Goal: Use online tool/utility: Utilize a website feature to perform a specific function

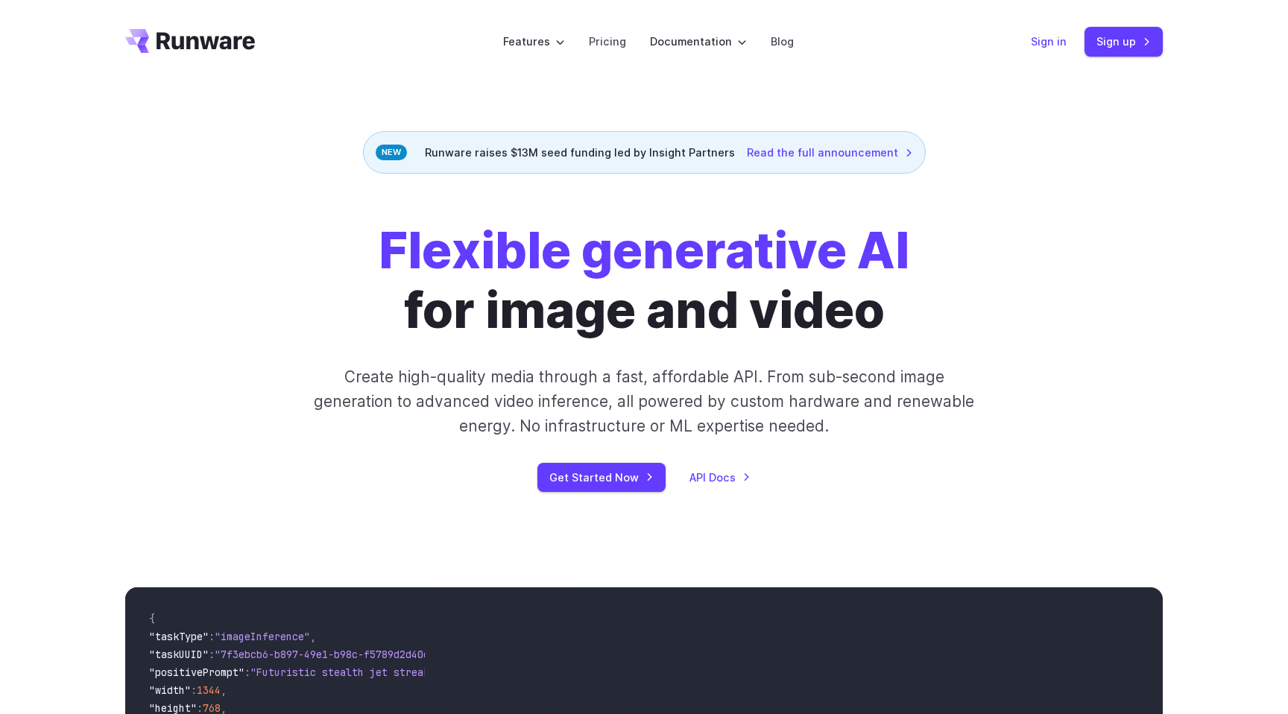
click at [1048, 44] on link "Sign in" at bounding box center [1049, 41] width 36 height 17
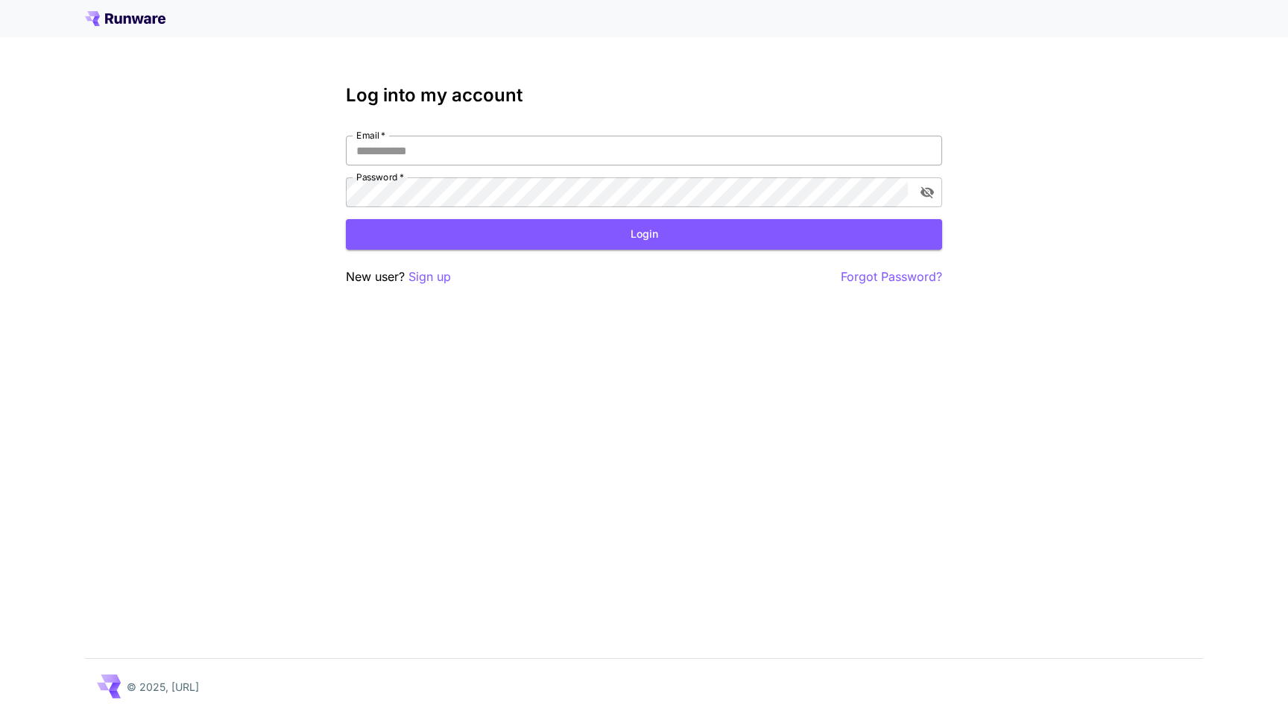
click at [622, 162] on input "Email   *" at bounding box center [644, 151] width 596 height 30
type input "**********"
click button "Login" at bounding box center [644, 234] width 596 height 31
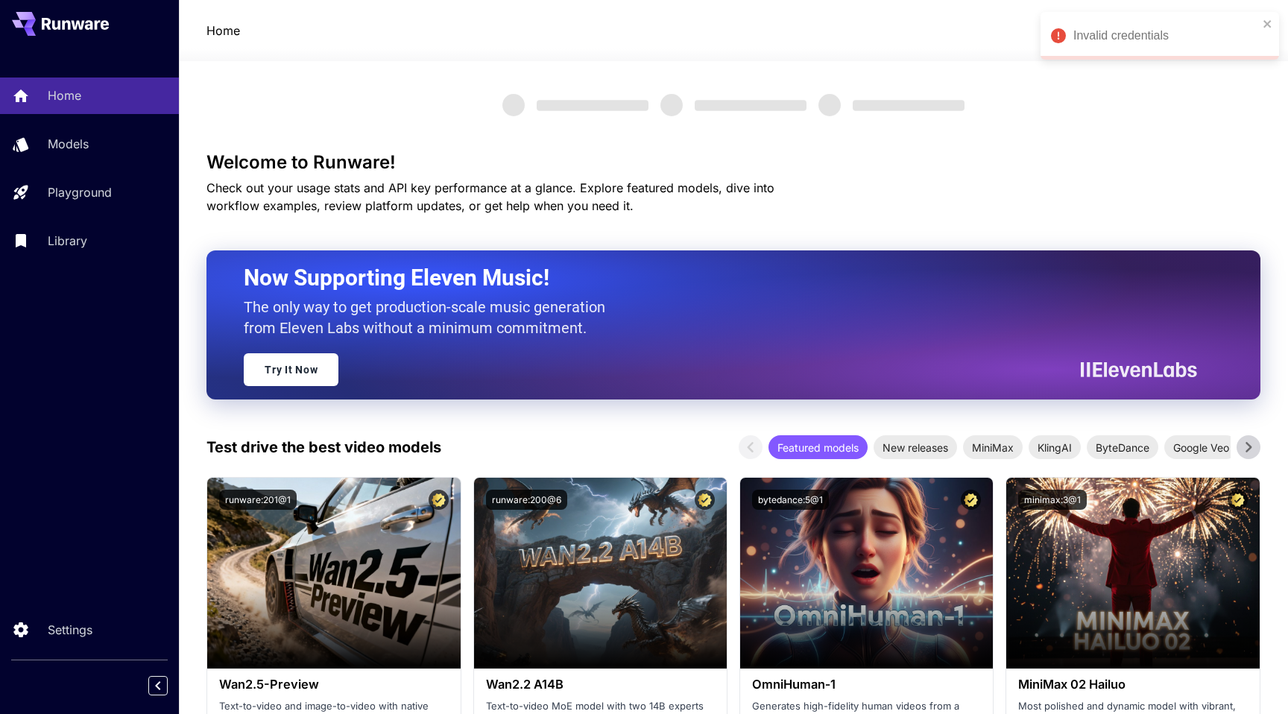
click at [417, 192] on span "Check out your usage stats and API key performance at a glance. Explore feature…" at bounding box center [490, 196] width 568 height 33
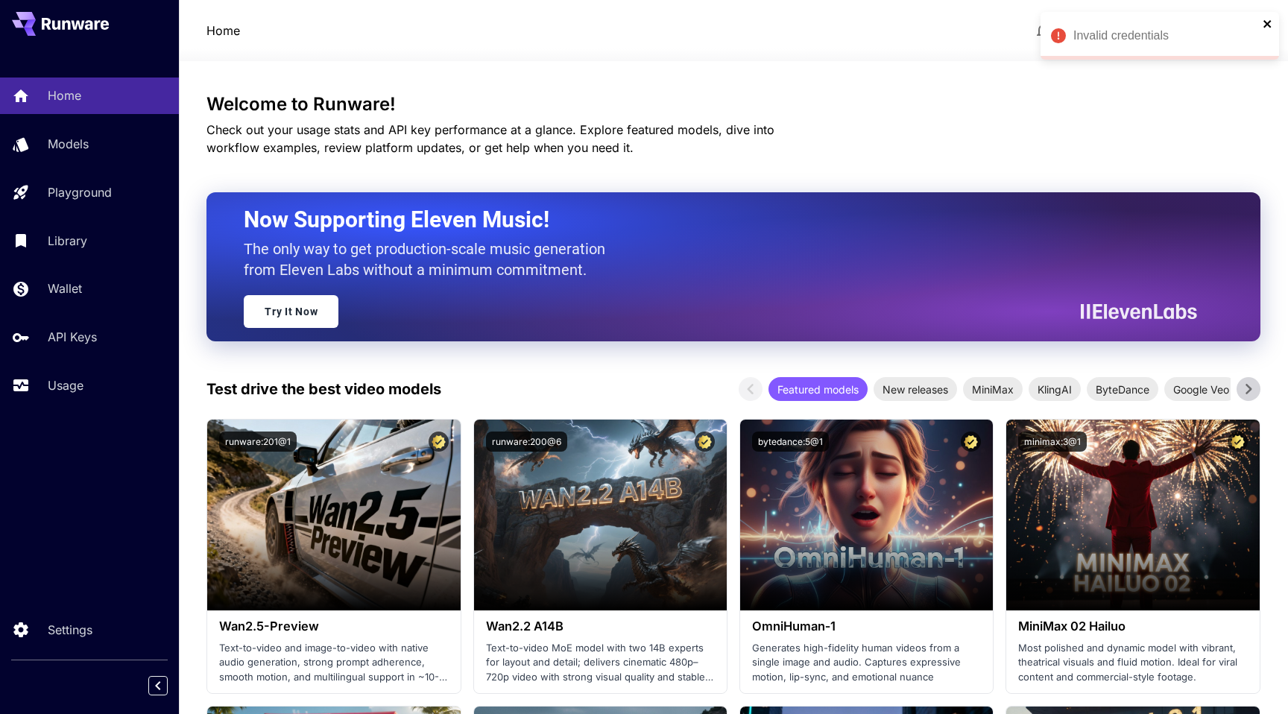
click at [1270, 25] on icon "close" at bounding box center [1266, 23] width 7 height 7
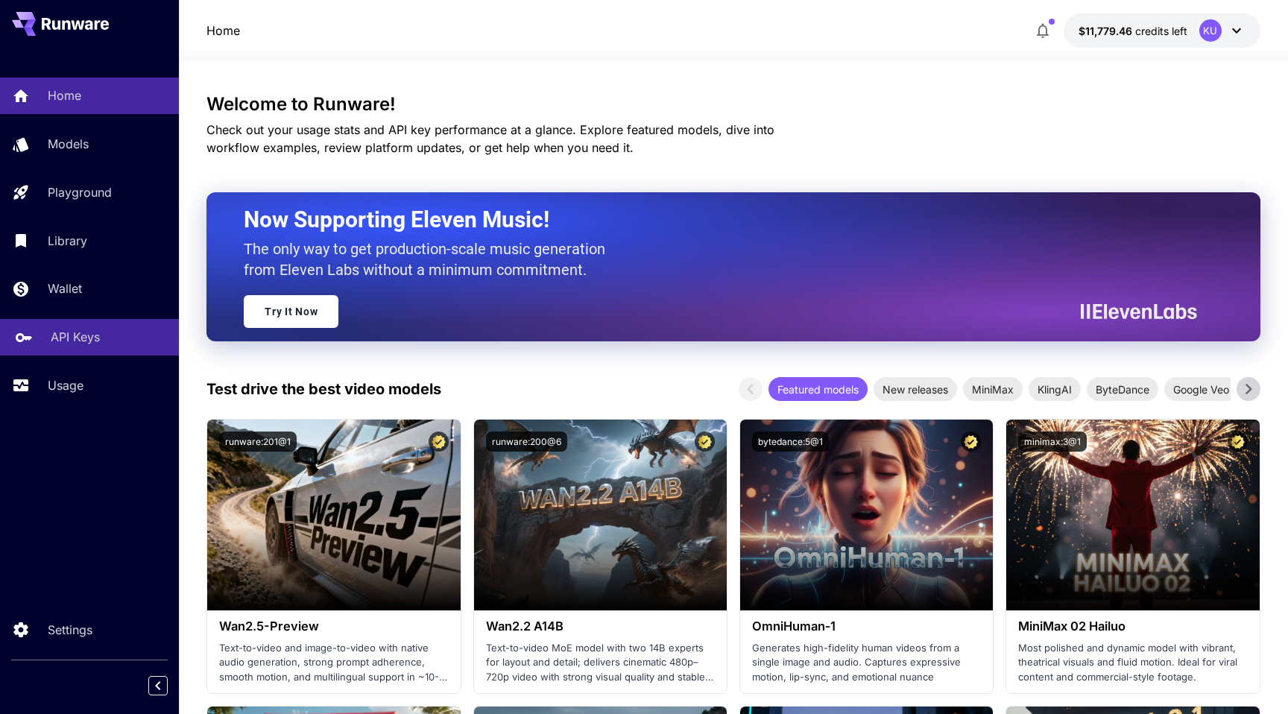
click at [99, 342] on p "API Keys" at bounding box center [75, 337] width 49 height 18
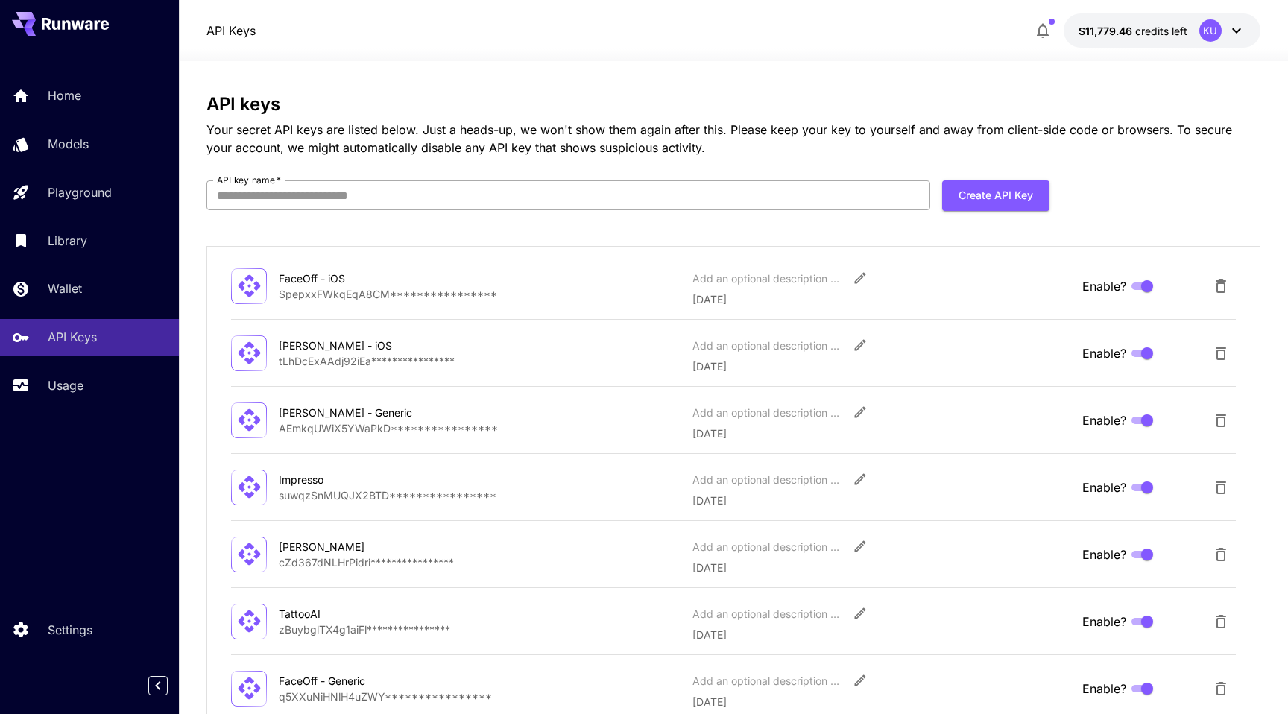
click at [764, 208] on input "API key name   *" at bounding box center [568, 195] width 724 height 30
click at [769, 203] on input "API key name   *" at bounding box center [568, 195] width 724 height 30
type input "**********"
click at [997, 192] on button "Create API Key" at bounding box center [995, 195] width 107 height 31
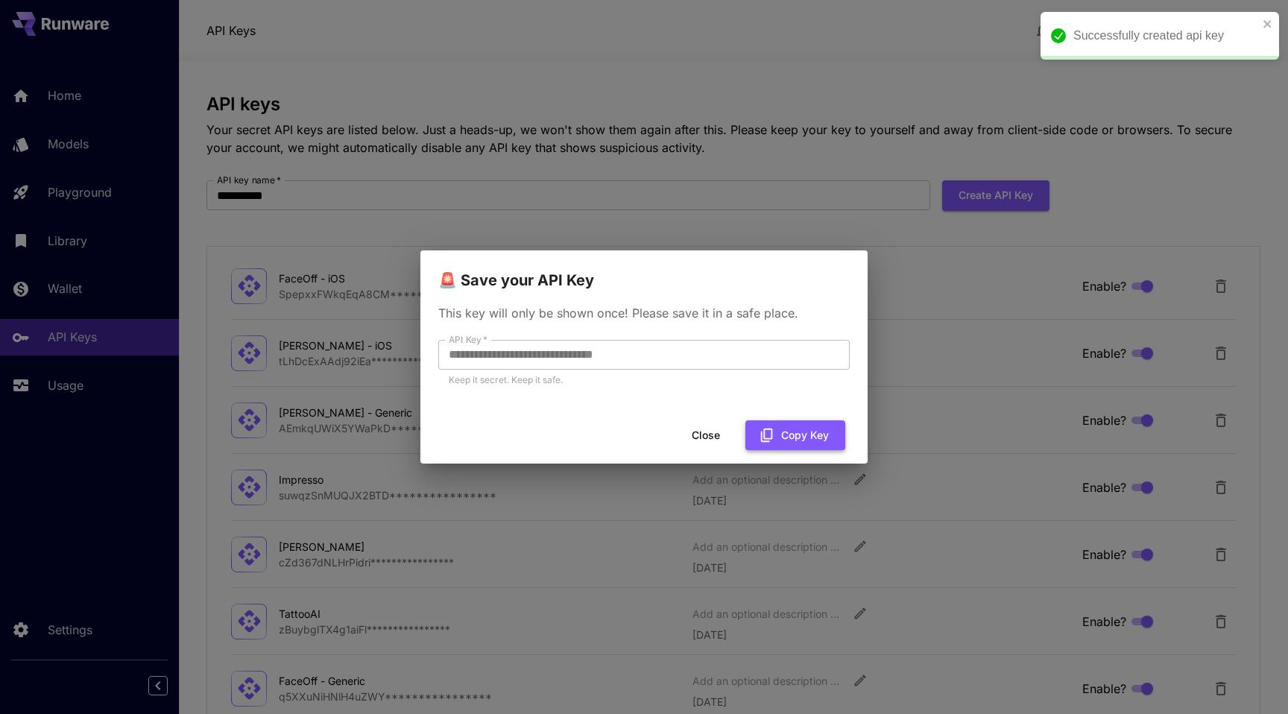
click at [801, 429] on button "Copy Key" at bounding box center [795, 435] width 100 height 31
click at [710, 437] on button "Close" at bounding box center [705, 435] width 67 height 31
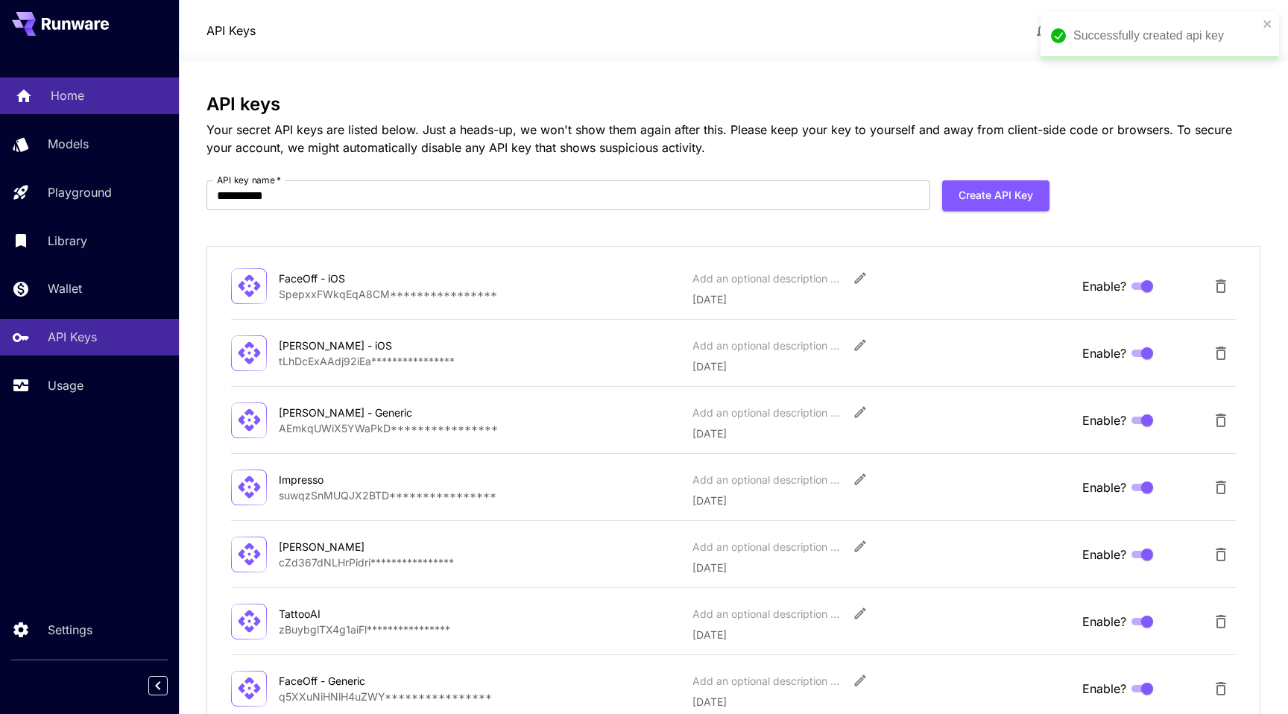
click at [74, 92] on p "Home" at bounding box center [68, 95] width 34 height 18
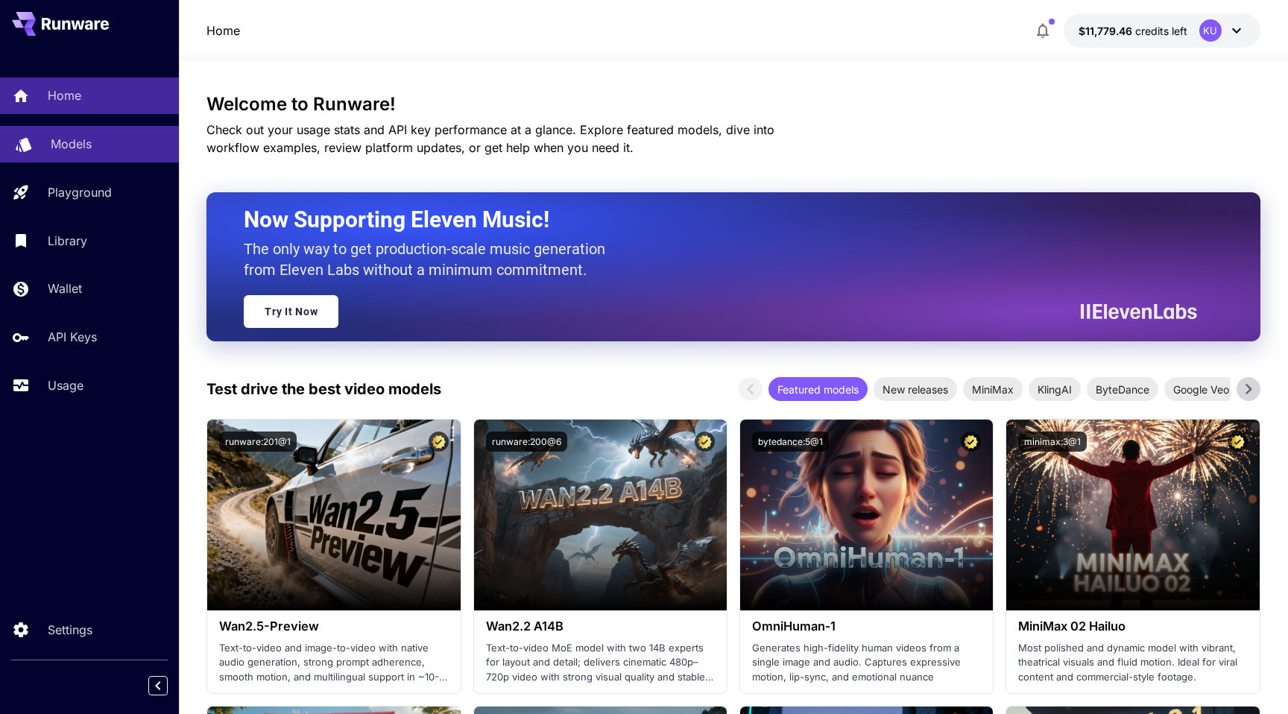
click at [93, 139] on div "Models" at bounding box center [109, 144] width 116 height 18
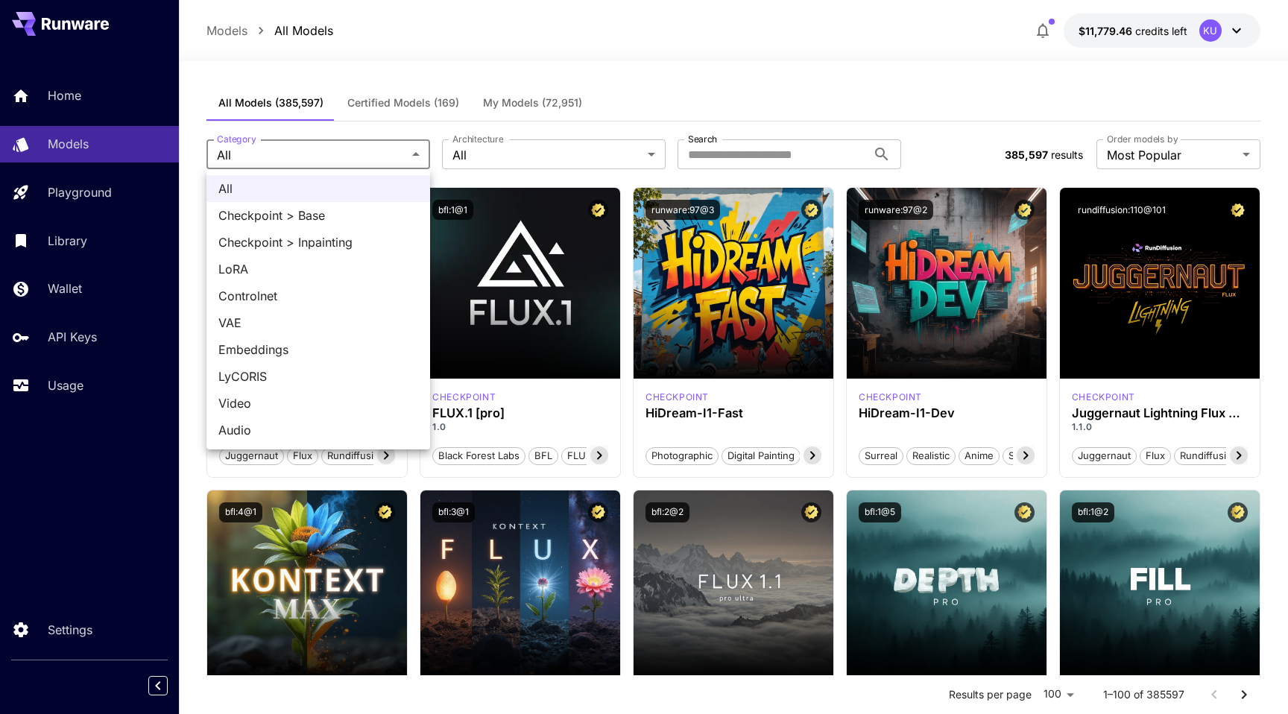
click at [251, 345] on span "Embeddings" at bounding box center [318, 350] width 200 height 18
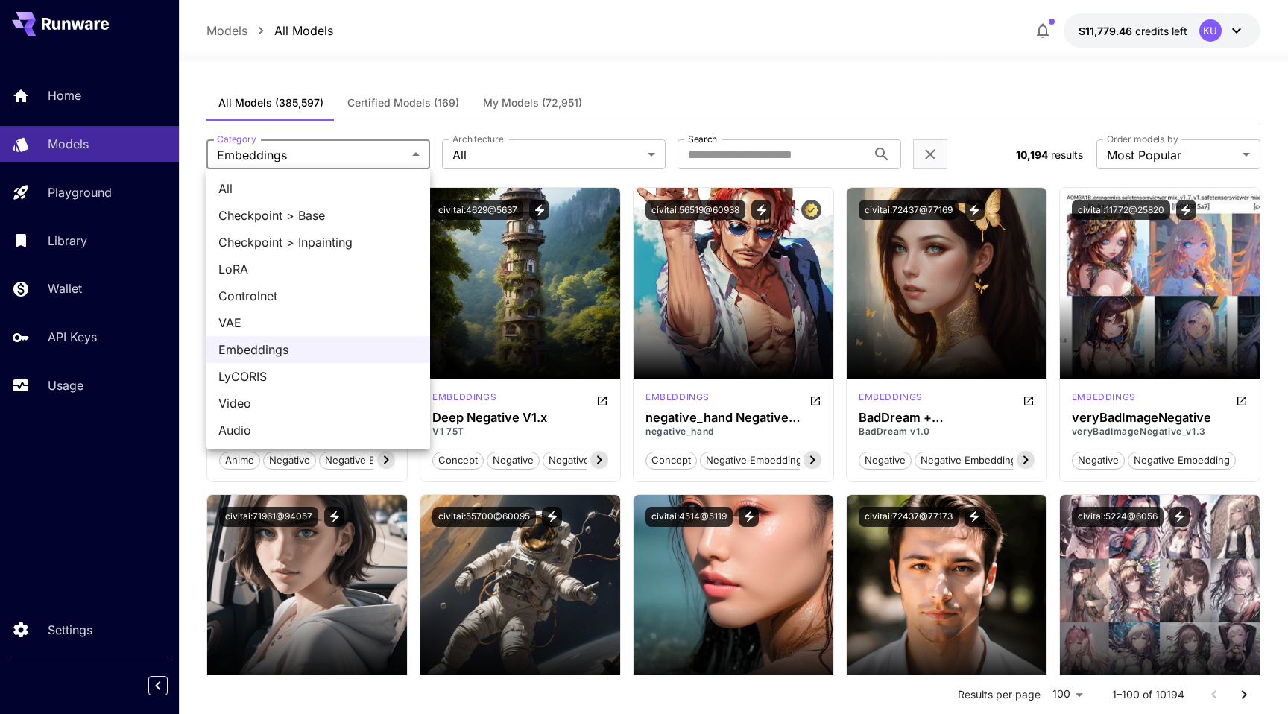
click at [265, 399] on span "Video" at bounding box center [318, 403] width 200 height 18
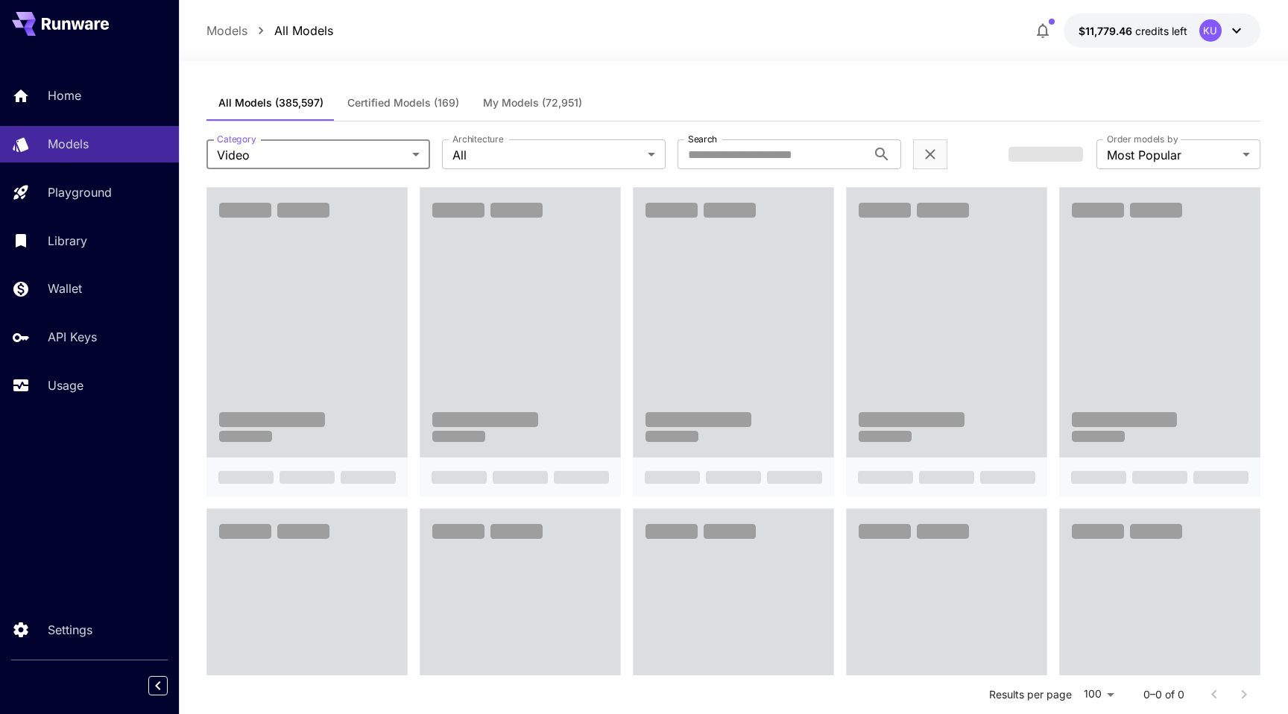
click at [734, 43] on div at bounding box center [733, 52] width 1109 height 18
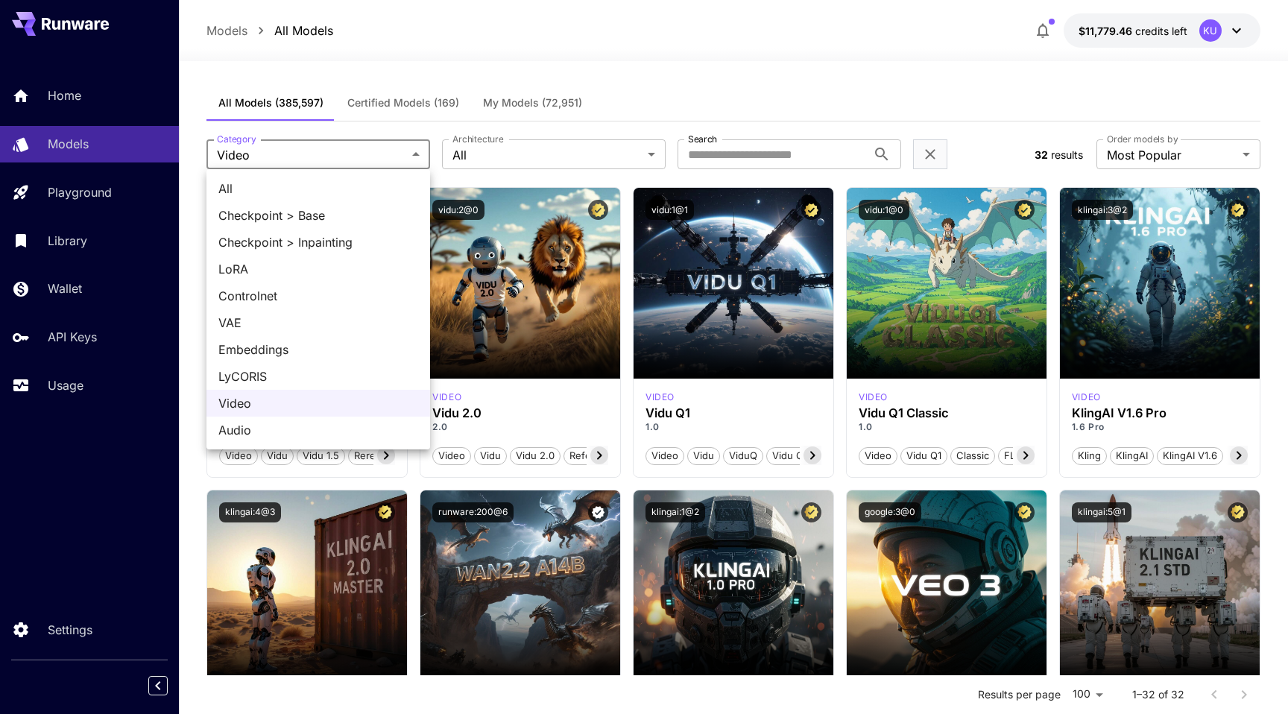
click at [343, 177] on li "All" at bounding box center [318, 188] width 224 height 27
type input "***"
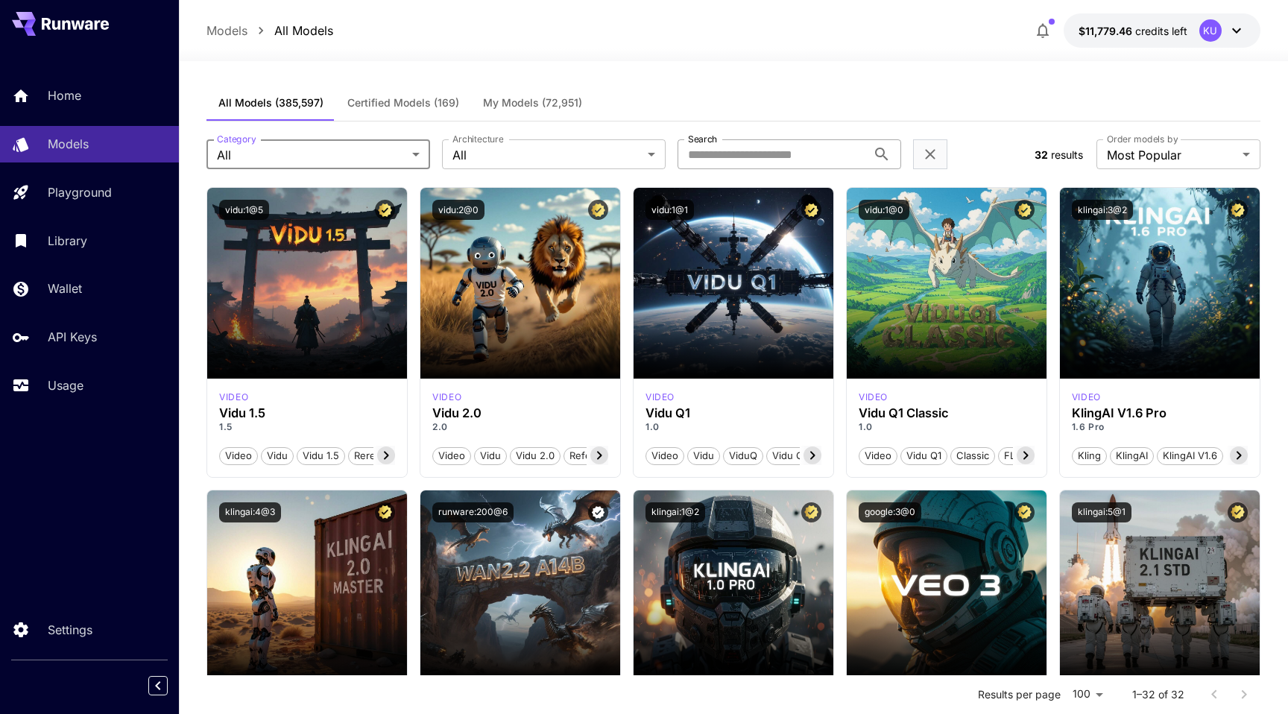
click at [739, 152] on input "Search" at bounding box center [772, 154] width 189 height 30
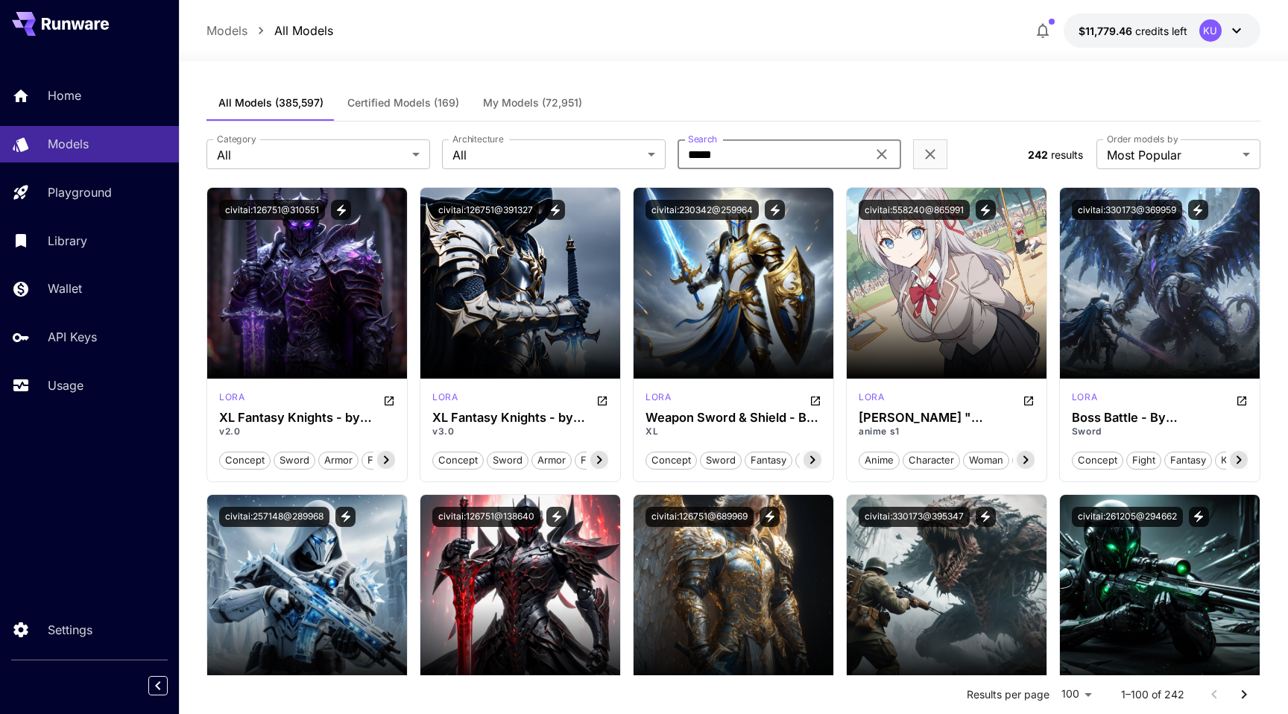
click at [722, 150] on input "*****" at bounding box center [772, 154] width 189 height 30
paste input "**"
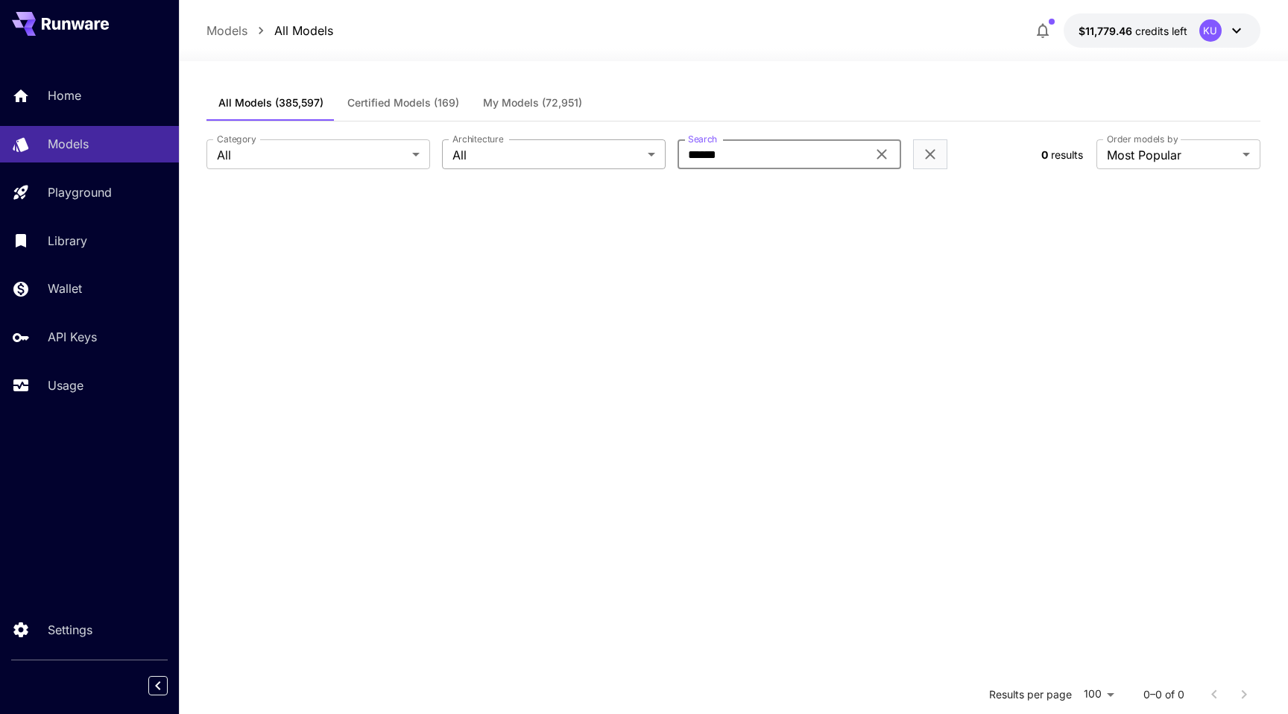
type input "******"
click at [742, 162] on input "******" at bounding box center [772, 154] width 189 height 30
click at [990, 169] on div "**********" at bounding box center [733, 155] width 1054 height 66
click at [108, 139] on div "Models" at bounding box center [109, 144] width 116 height 18
click at [887, 153] on icon at bounding box center [882, 154] width 18 height 18
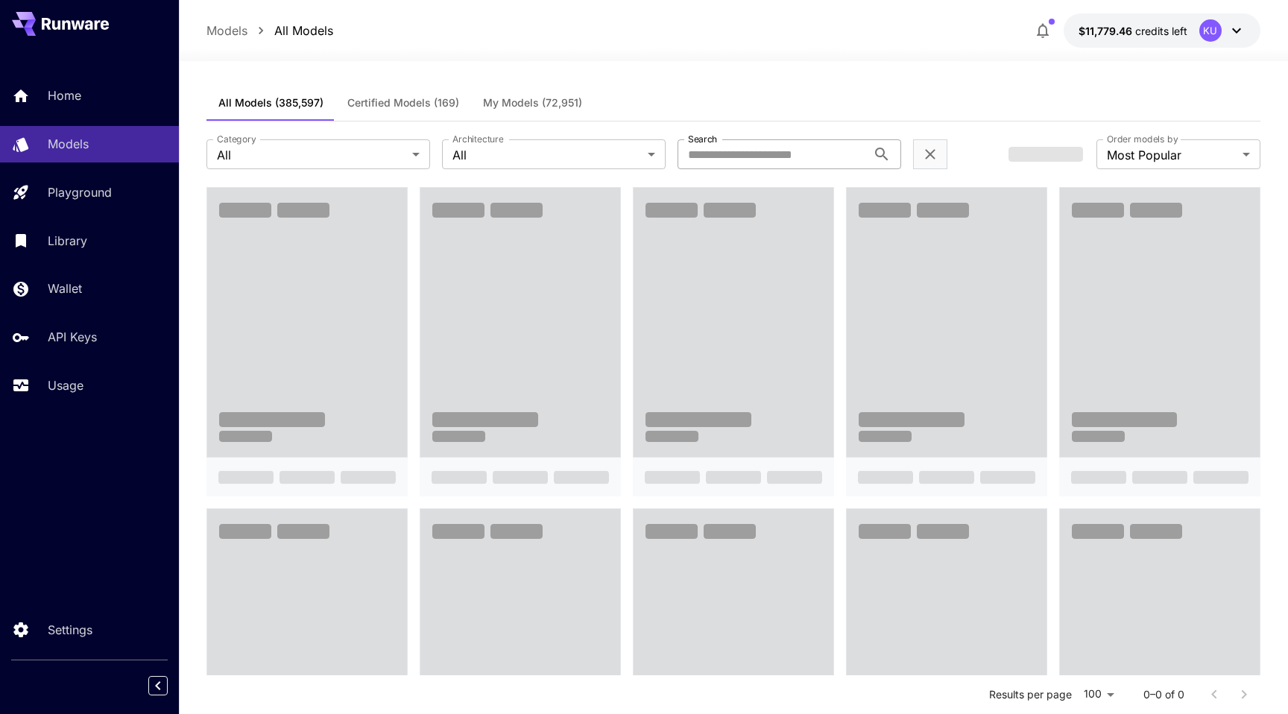
click at [680, 279] on span at bounding box center [734, 322] width 200 height 269
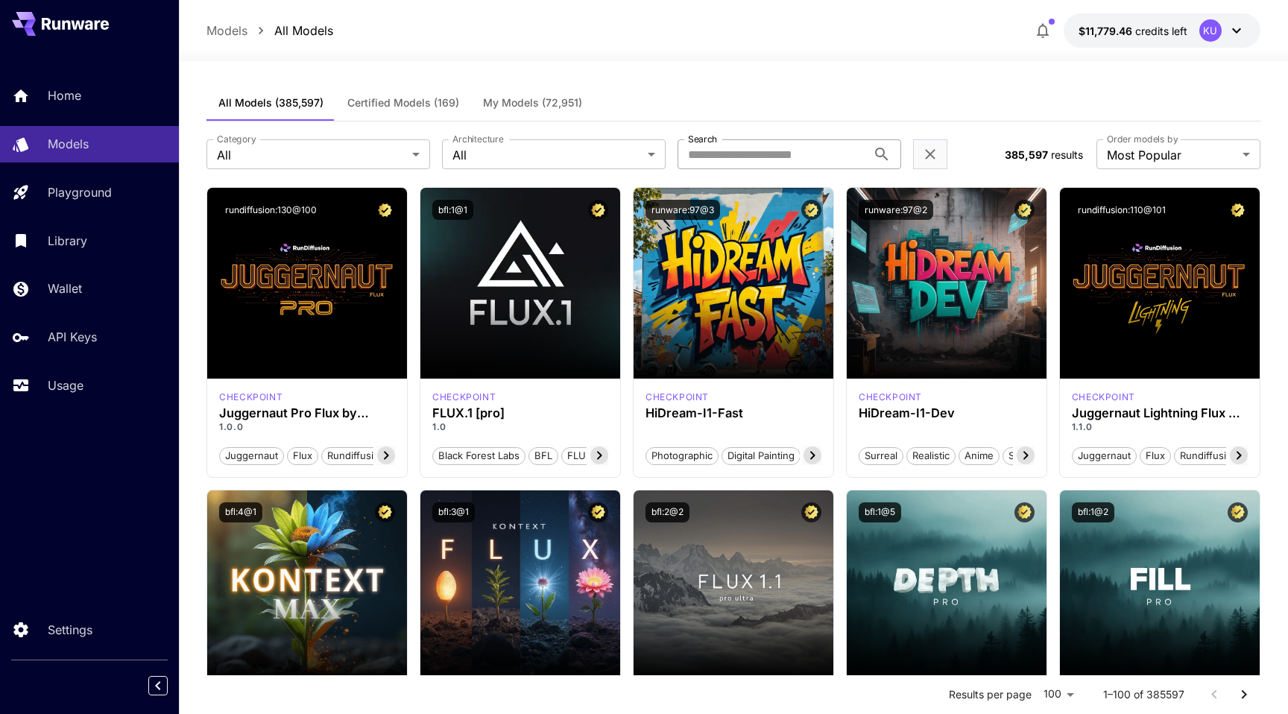
click at [419, 103] on span "Certified Models (169)" at bounding box center [403, 102] width 112 height 13
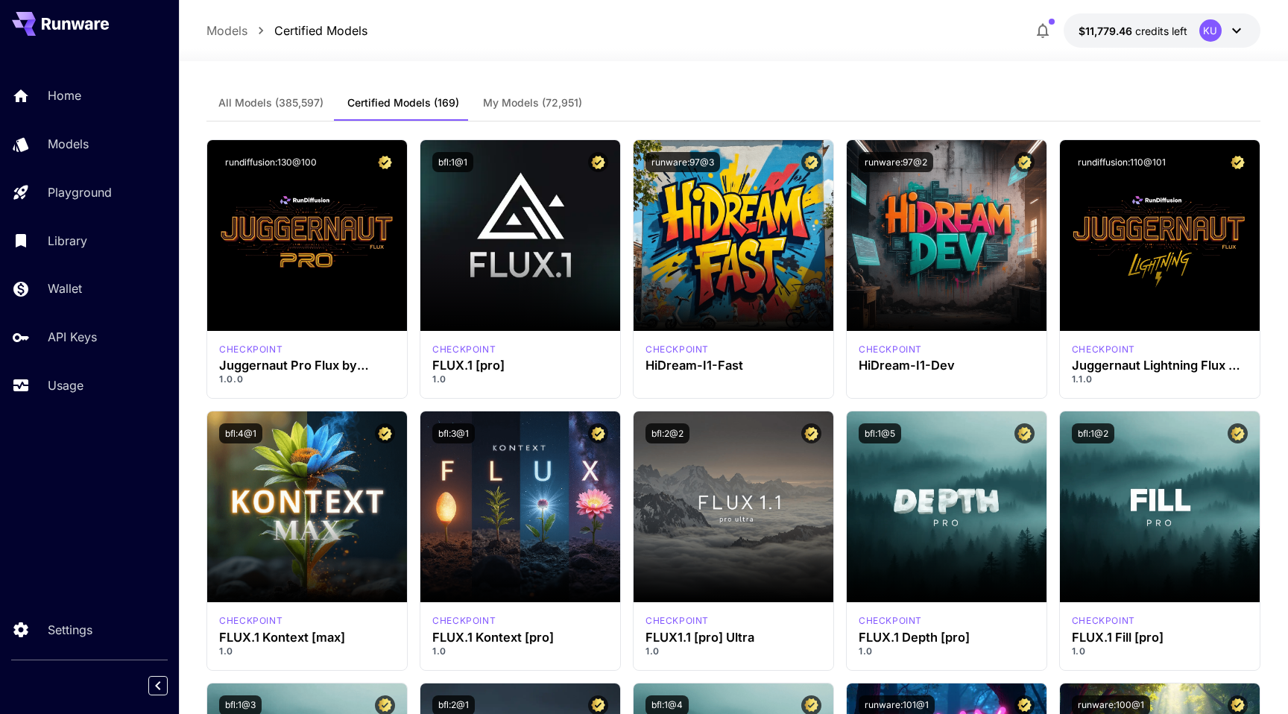
click at [552, 94] on button "My Models (72,951)" at bounding box center [532, 103] width 123 height 36
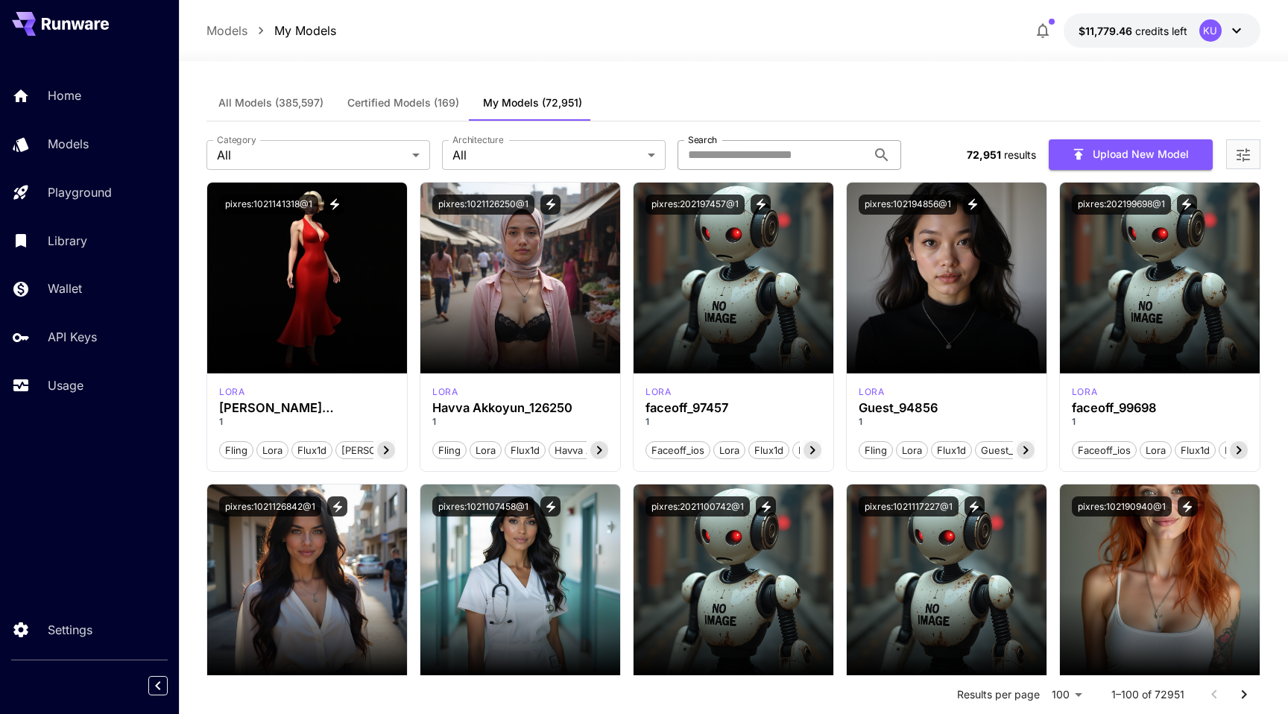
click at [821, 161] on input "Search" at bounding box center [772, 155] width 189 height 30
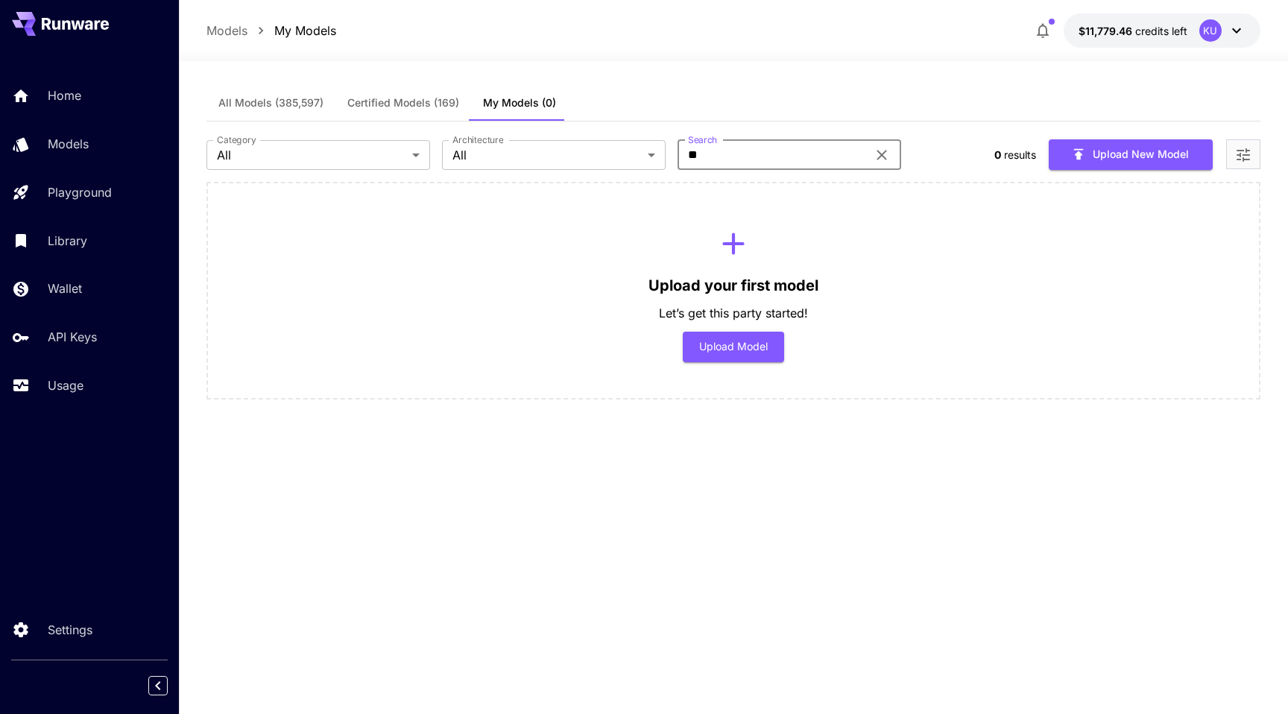
type input "*"
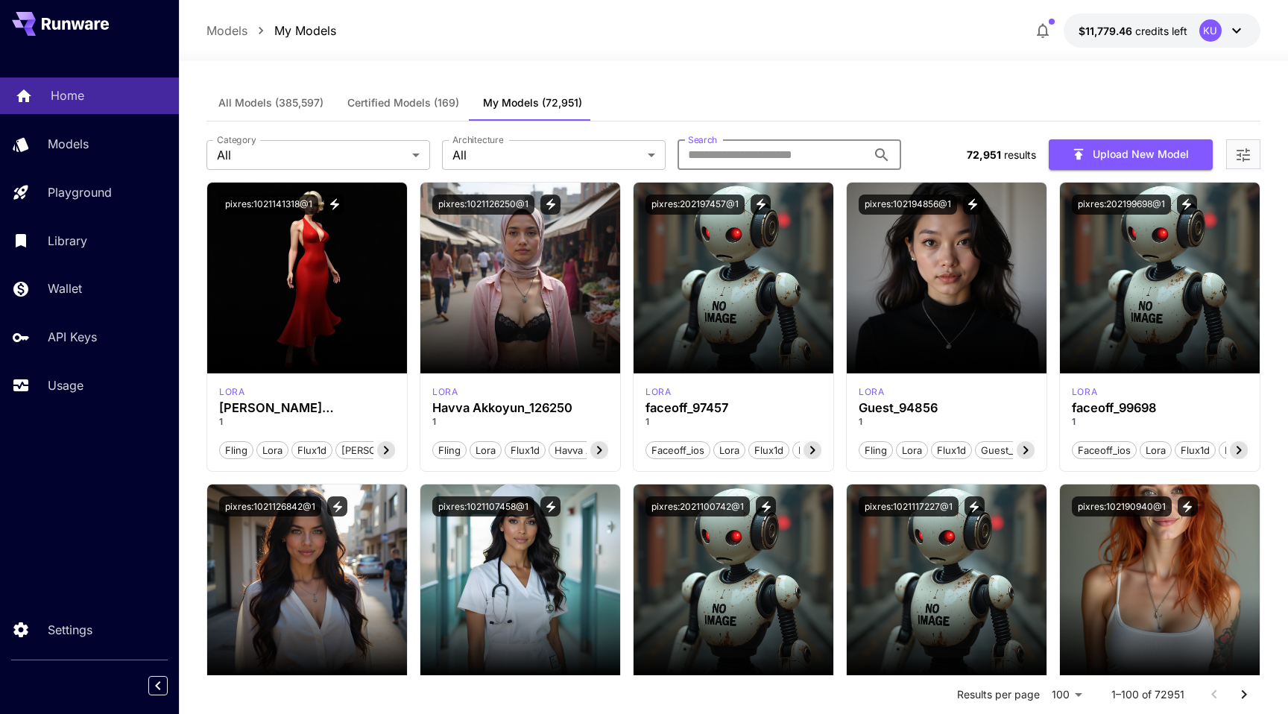
click at [75, 103] on p "Home" at bounding box center [68, 95] width 34 height 18
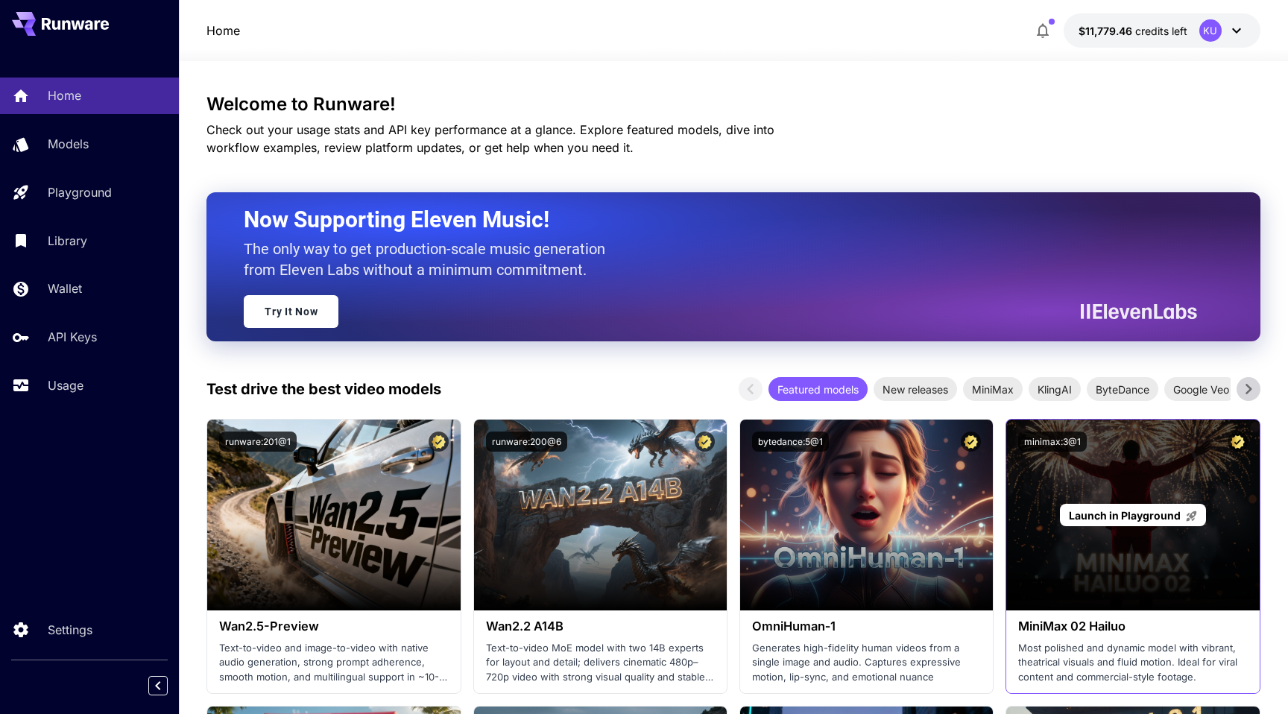
click at [1152, 479] on div "Launch in Playground" at bounding box center [1132, 515] width 253 height 191
click at [1148, 517] on span "Launch in Playground" at bounding box center [1125, 515] width 112 height 13
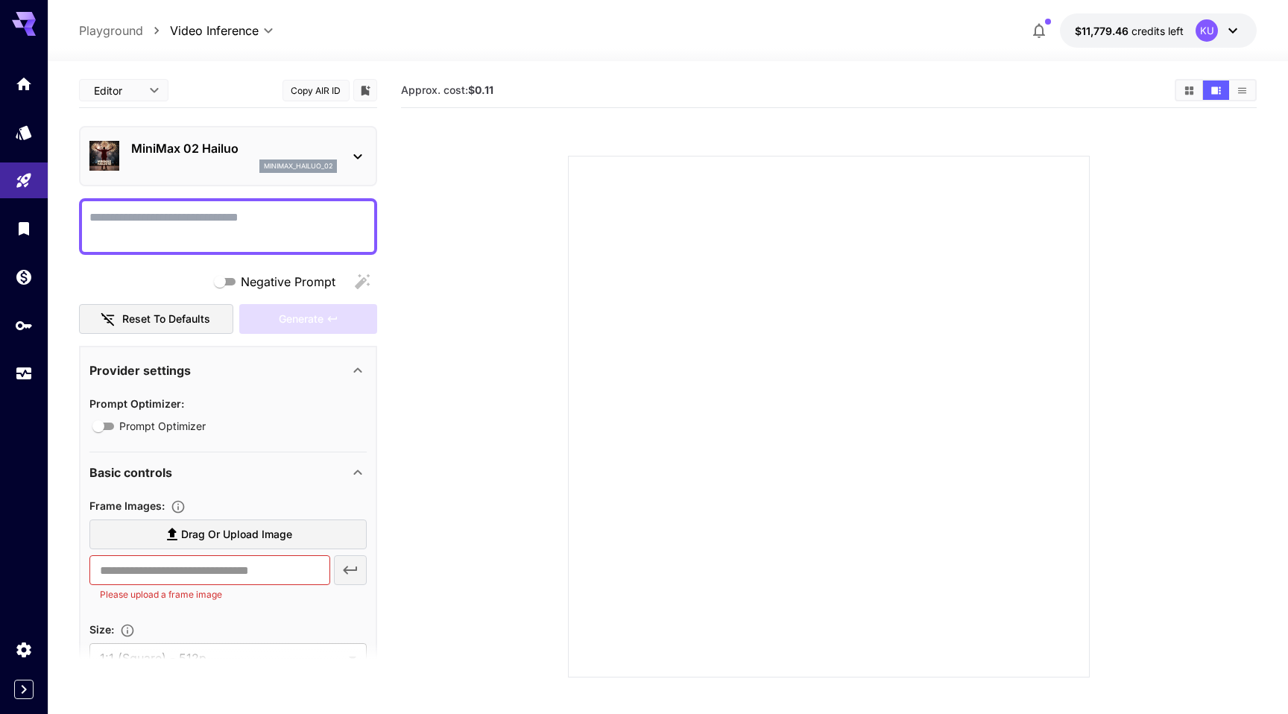
click at [313, 89] on button "Copy AIR ID" at bounding box center [316, 91] width 67 height 22
click at [313, 89] on button "Copied!" at bounding box center [316, 91] width 67 height 22
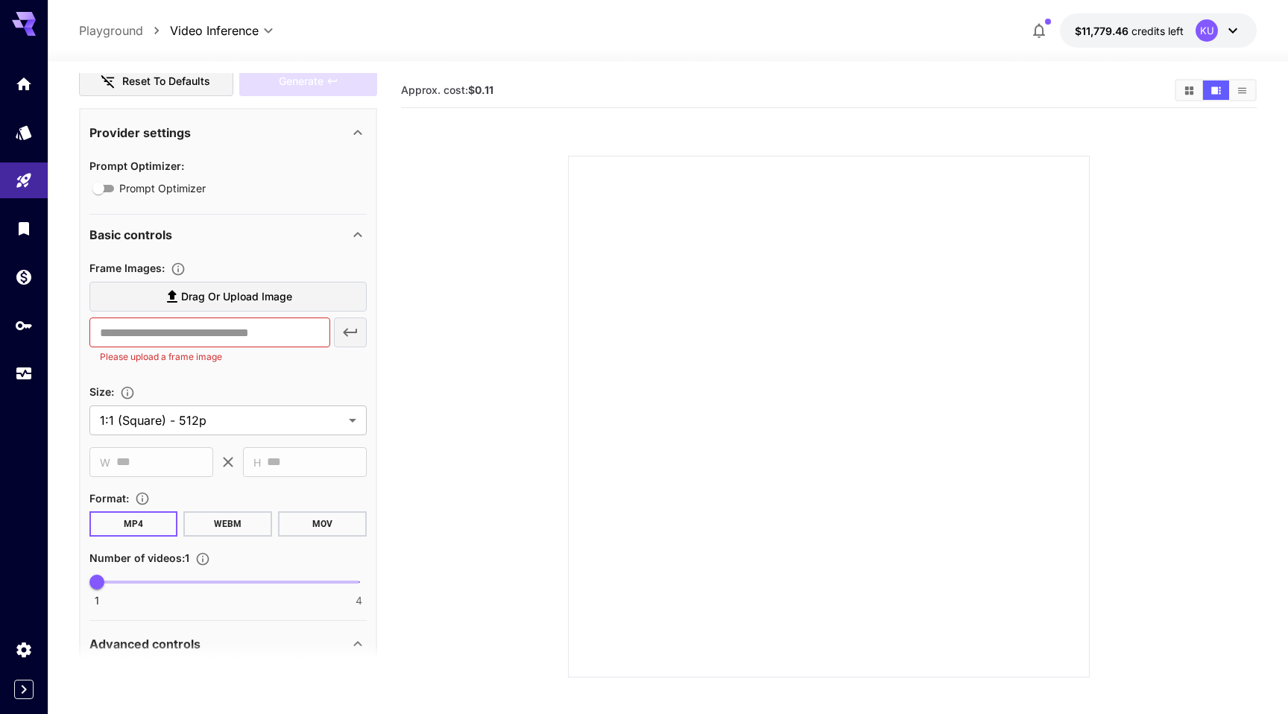
scroll to position [444, 0]
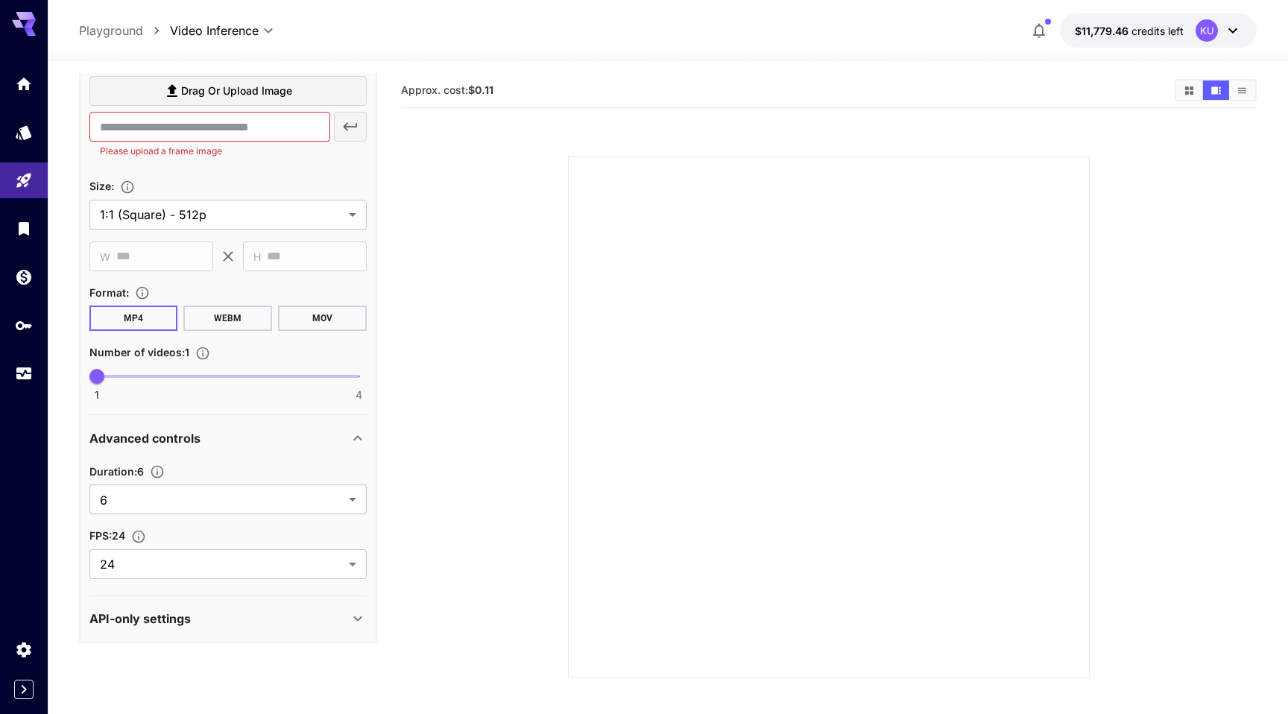
click at [187, 613] on p "API-only settings" at bounding box center [139, 619] width 101 height 18
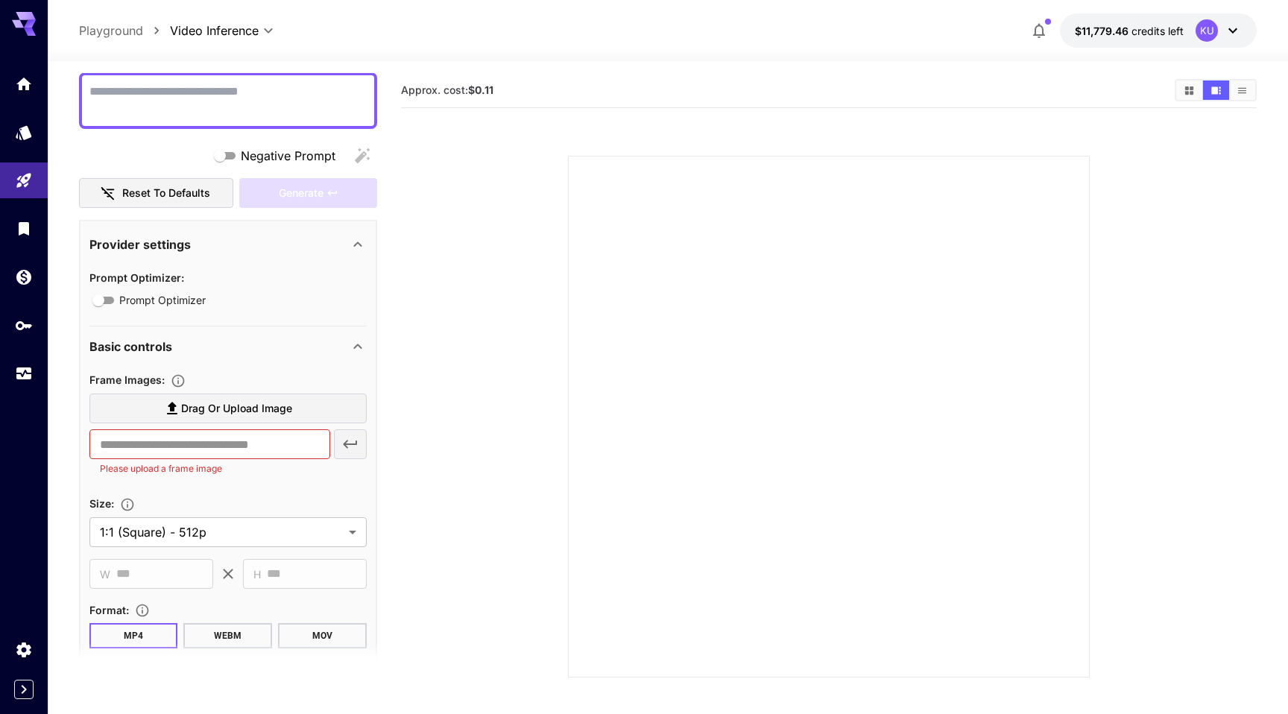
scroll to position [0, 0]
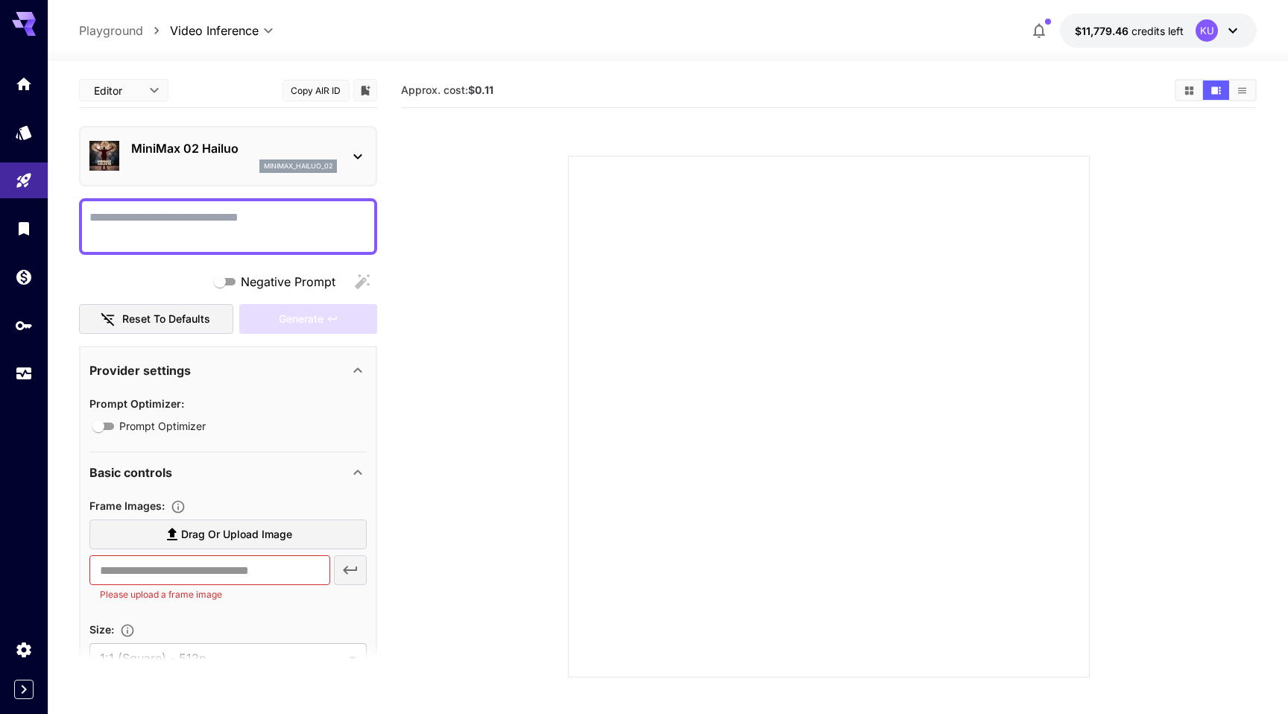
click at [353, 152] on icon at bounding box center [358, 157] width 18 height 18
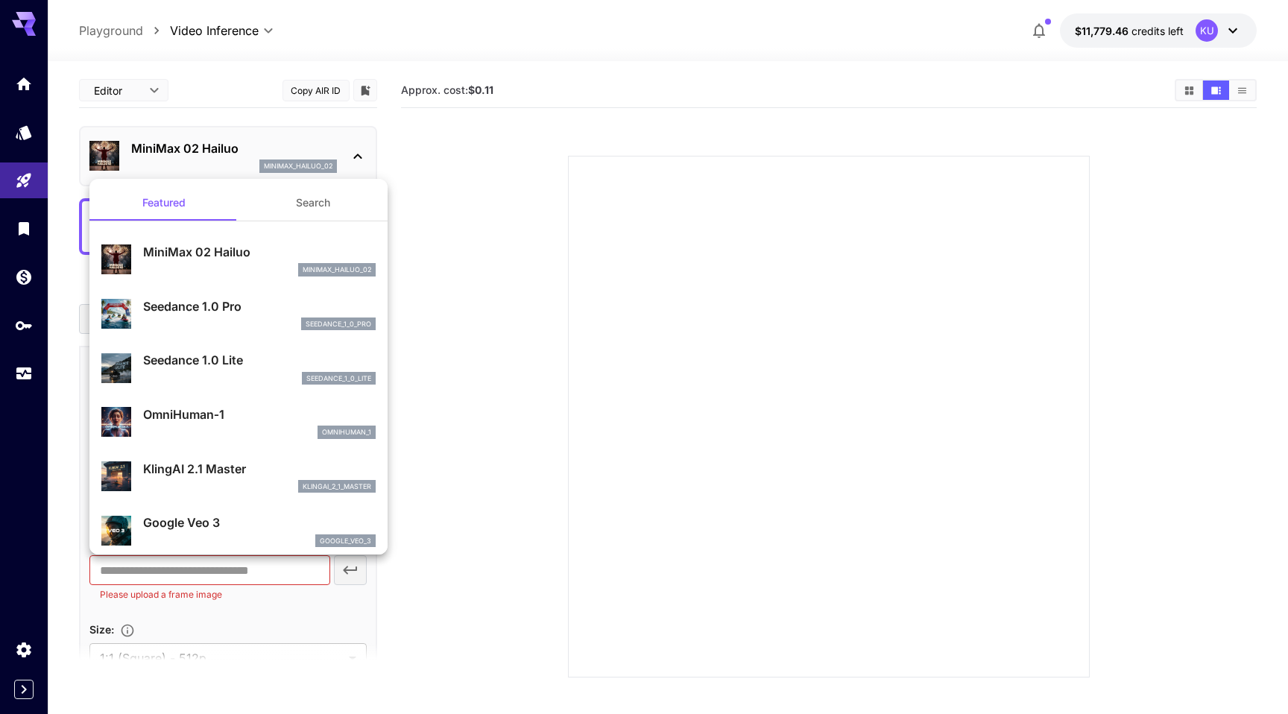
click at [353, 152] on div at bounding box center [644, 357] width 1288 height 714
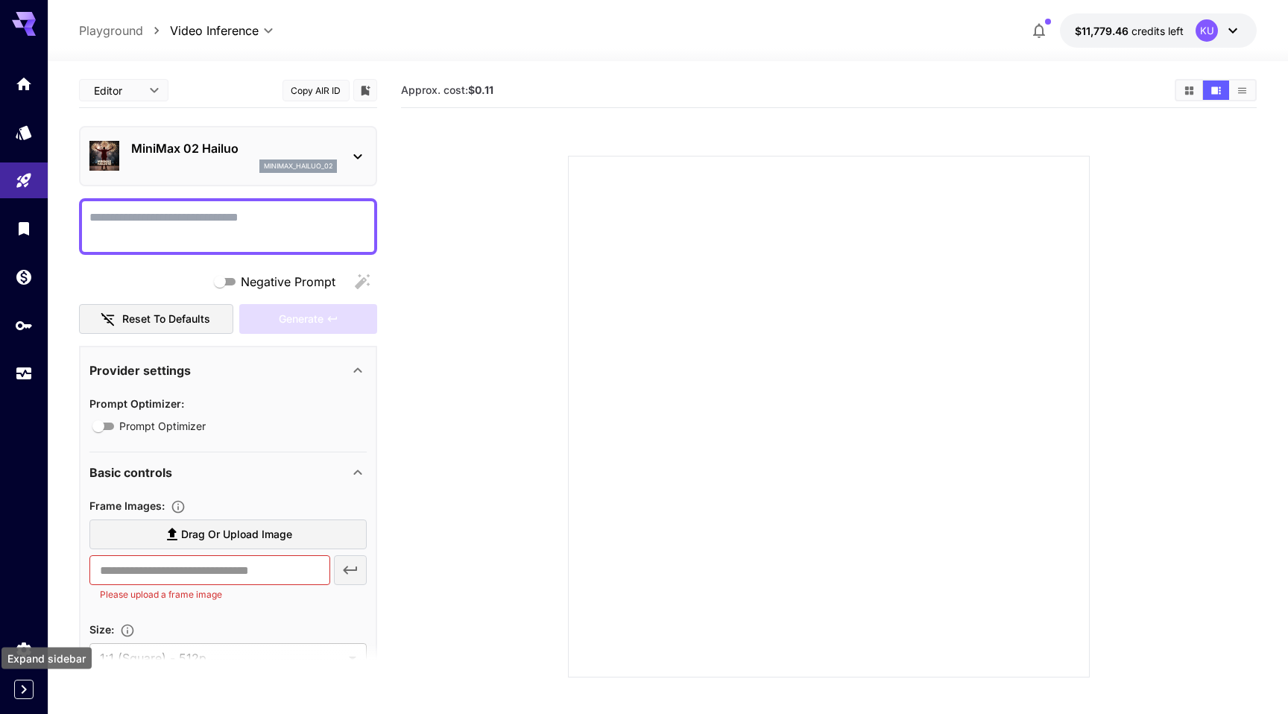
click at [19, 687] on icon "Expand sidebar" at bounding box center [24, 690] width 18 height 18
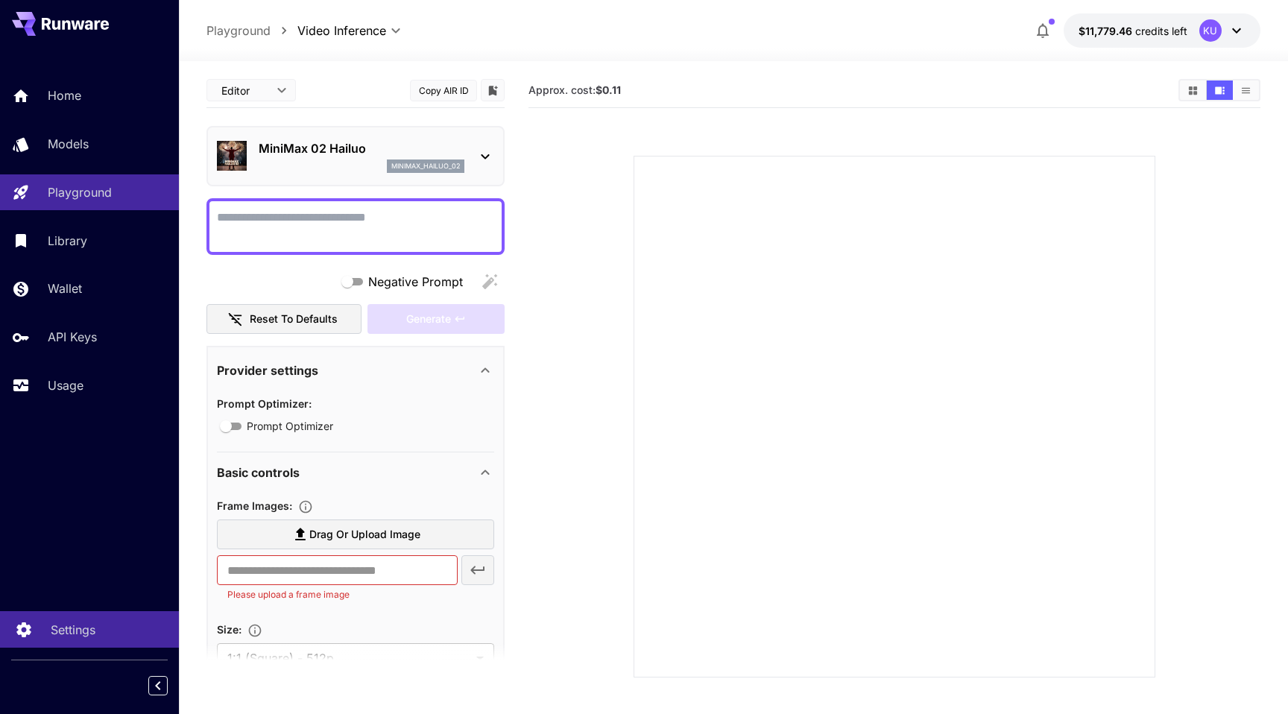
click at [62, 635] on p "Settings" at bounding box center [73, 630] width 45 height 18
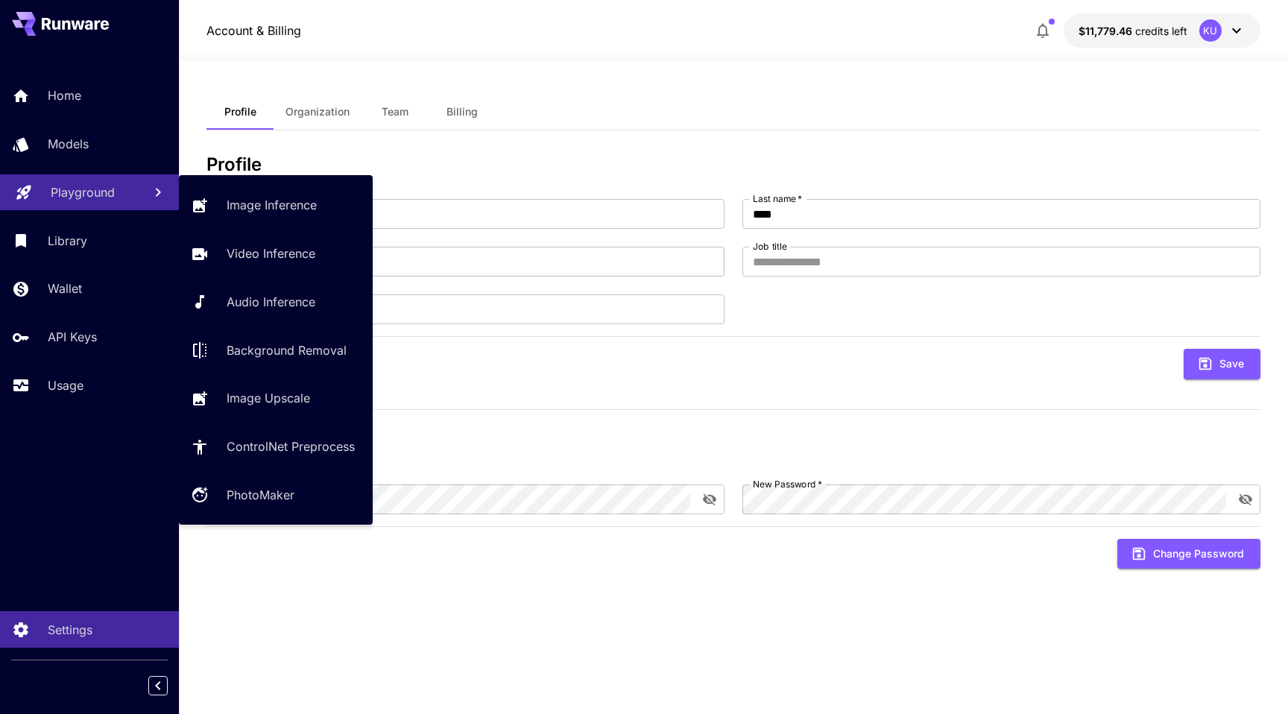
click at [75, 209] on link "Playground" at bounding box center [89, 192] width 179 height 37
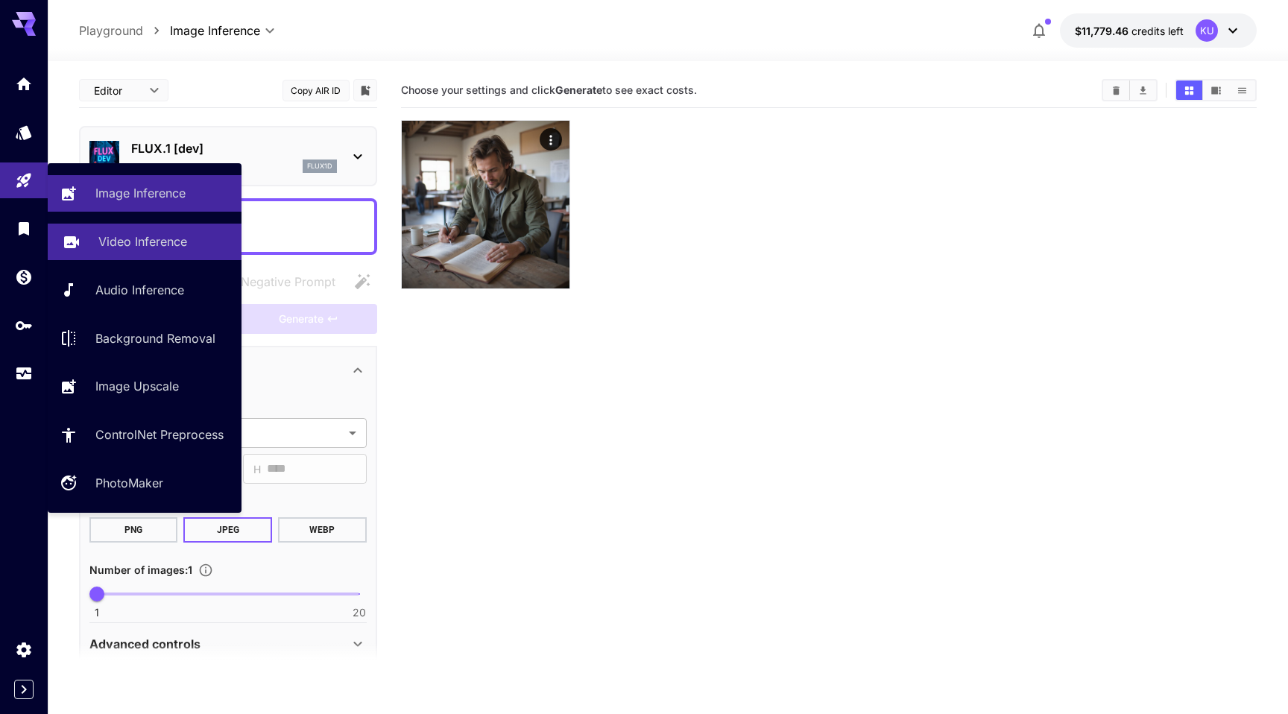
click at [160, 245] on p "Video Inference" at bounding box center [142, 242] width 89 height 18
type input "**********"
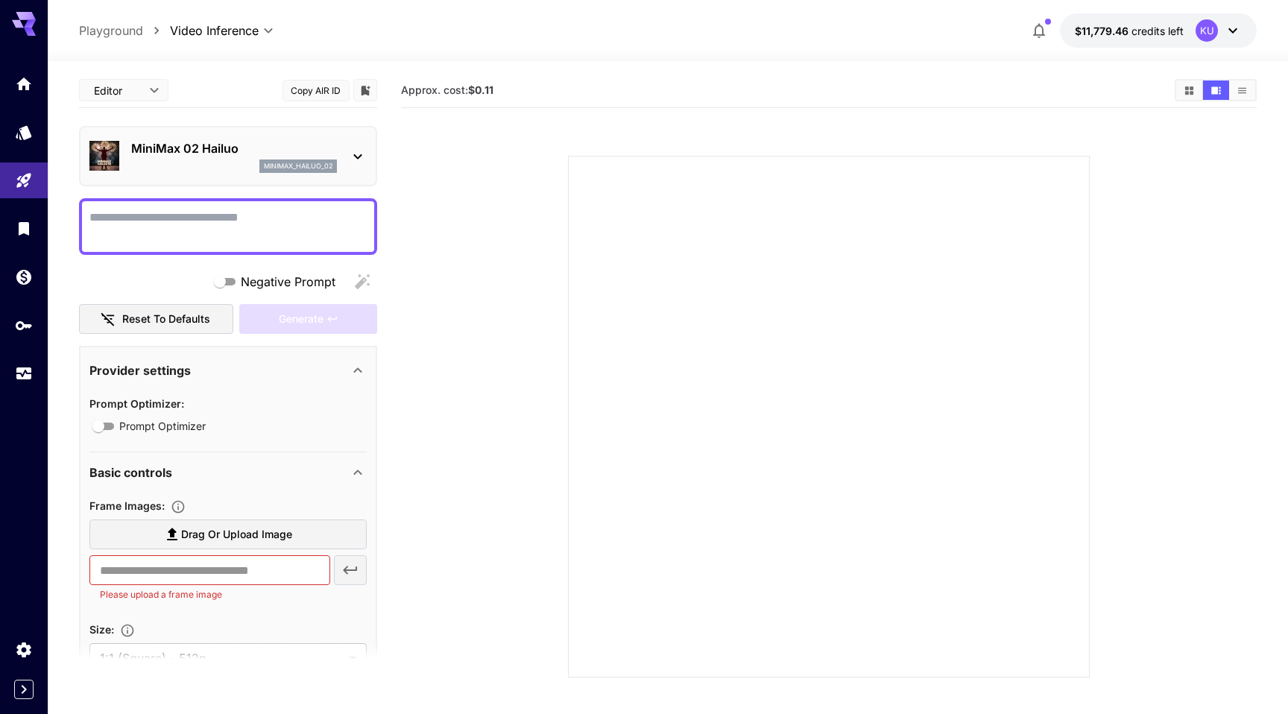
click at [360, 157] on icon at bounding box center [358, 157] width 18 height 18
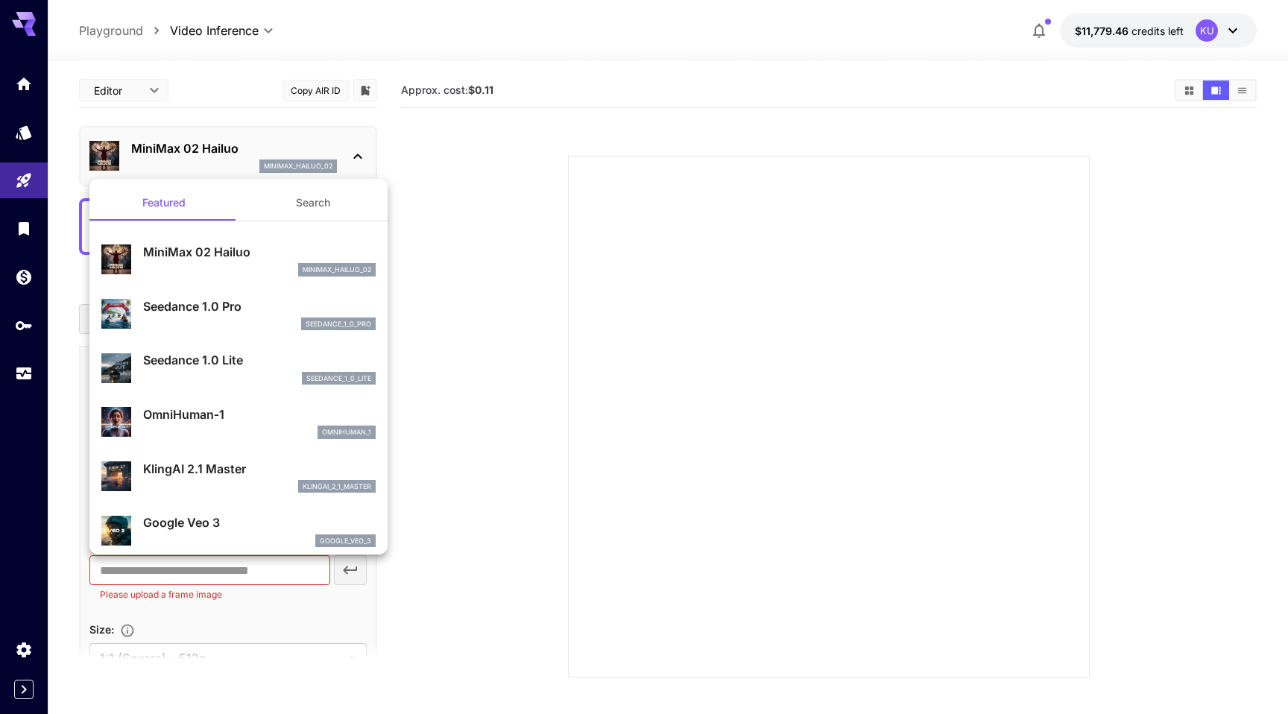
click at [360, 157] on div at bounding box center [644, 357] width 1288 height 714
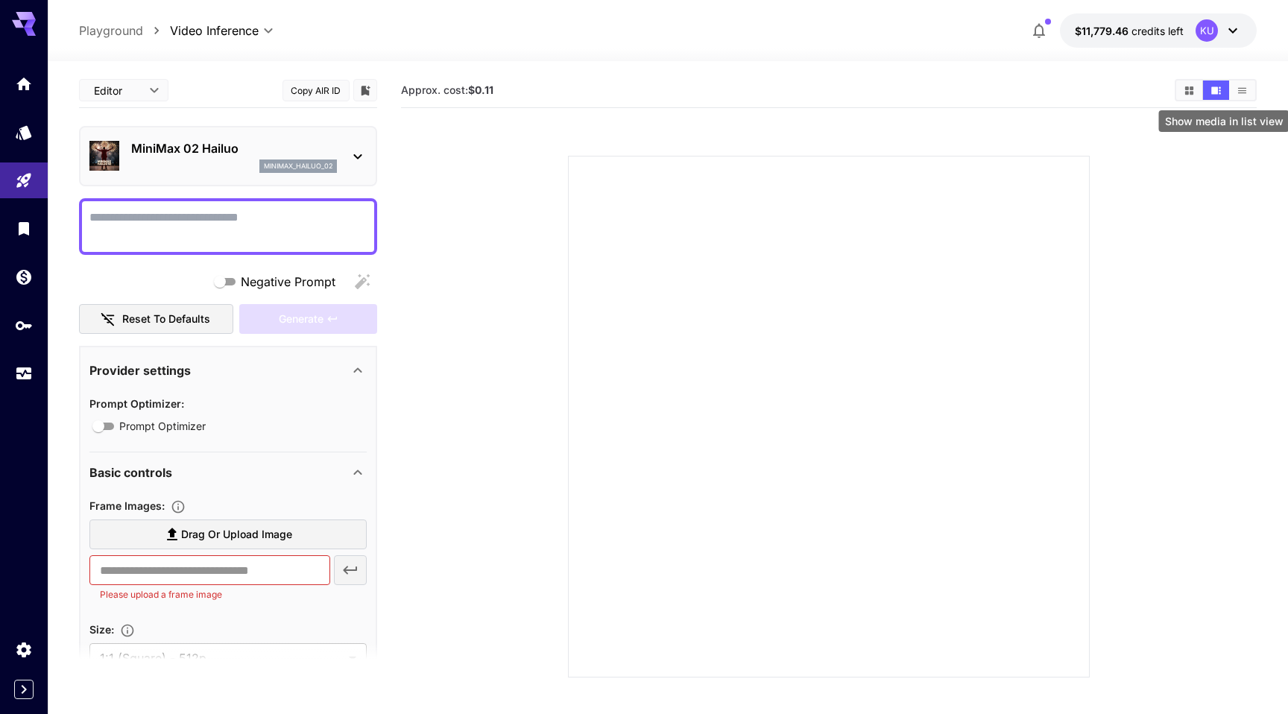
click at [1244, 94] on icon "Show media in list view" at bounding box center [1242, 90] width 11 height 11
click at [1227, 95] on button "Show media in video view" at bounding box center [1216, 90] width 26 height 19
click at [338, 95] on button "Copy AIR ID" at bounding box center [316, 91] width 67 height 22
click at [358, 156] on icon at bounding box center [358, 157] width 18 height 18
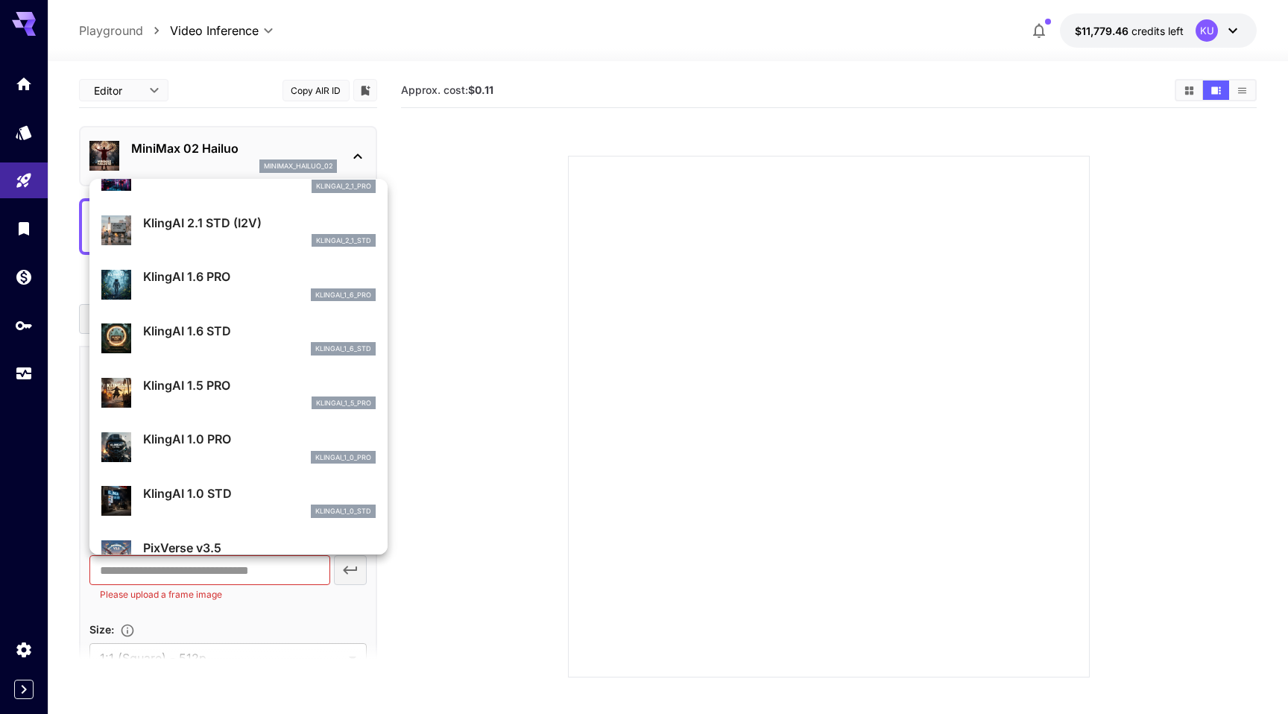
scroll to position [1369, 0]
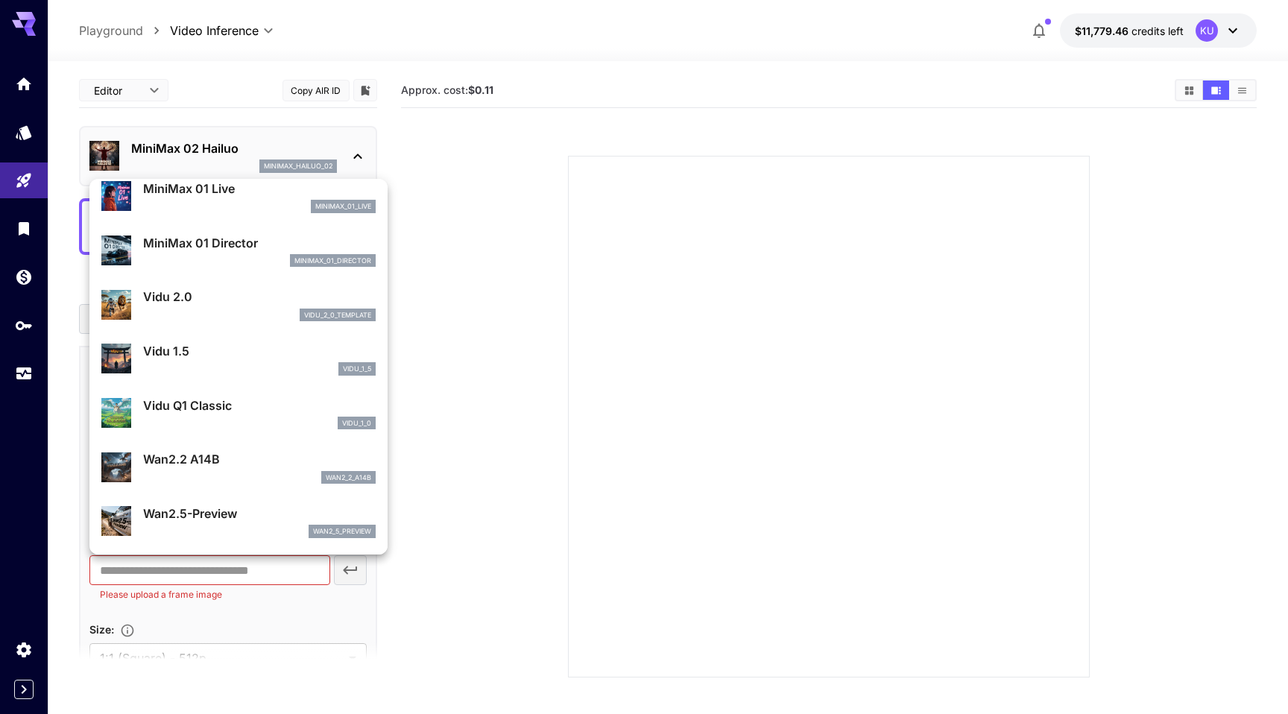
click at [223, 458] on p "Wan2.2 A14B" at bounding box center [259, 459] width 233 height 18
type input "**********"
type input "****"
type input "***"
type input "*"
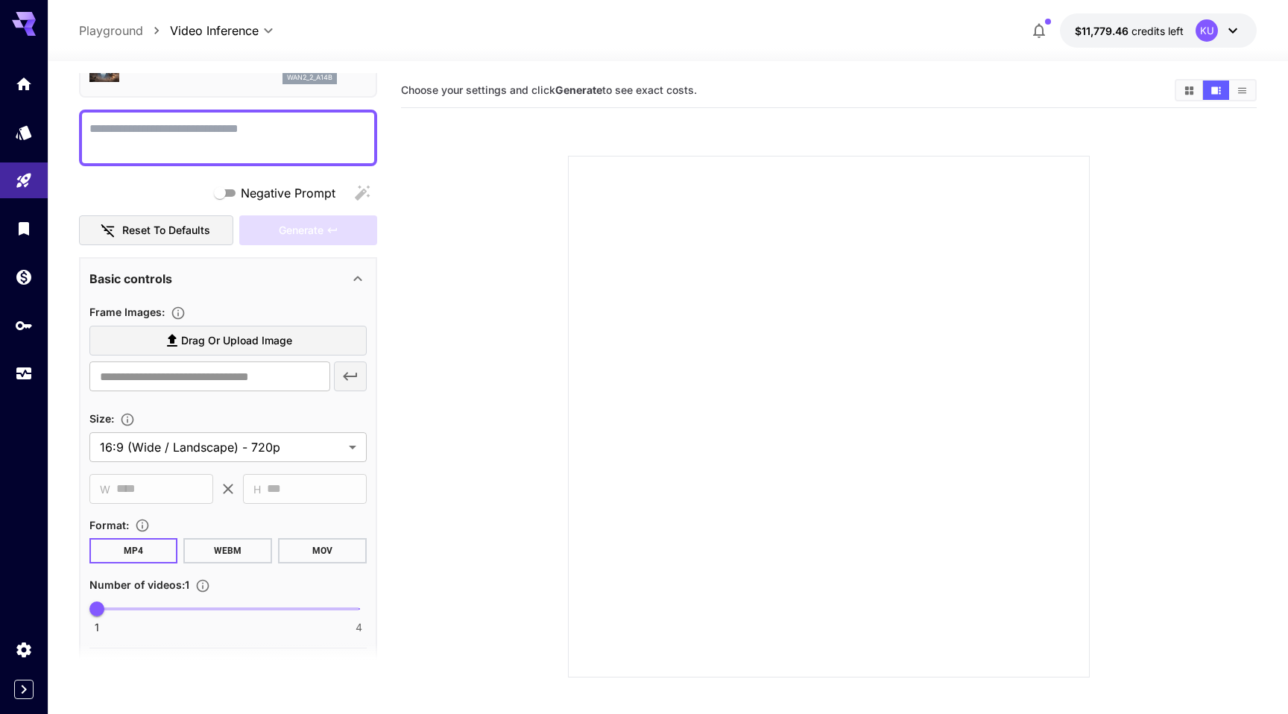
scroll to position [0, 0]
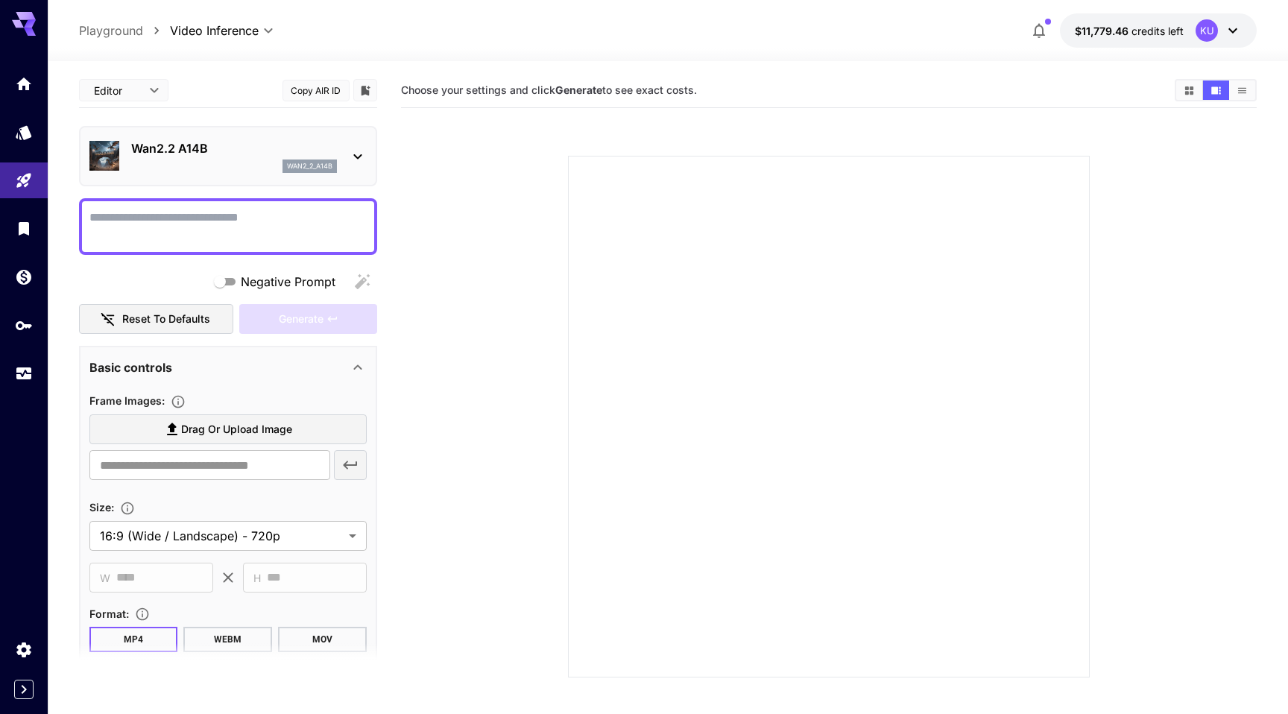
click at [324, 91] on button "Copy AIR ID" at bounding box center [316, 91] width 67 height 22
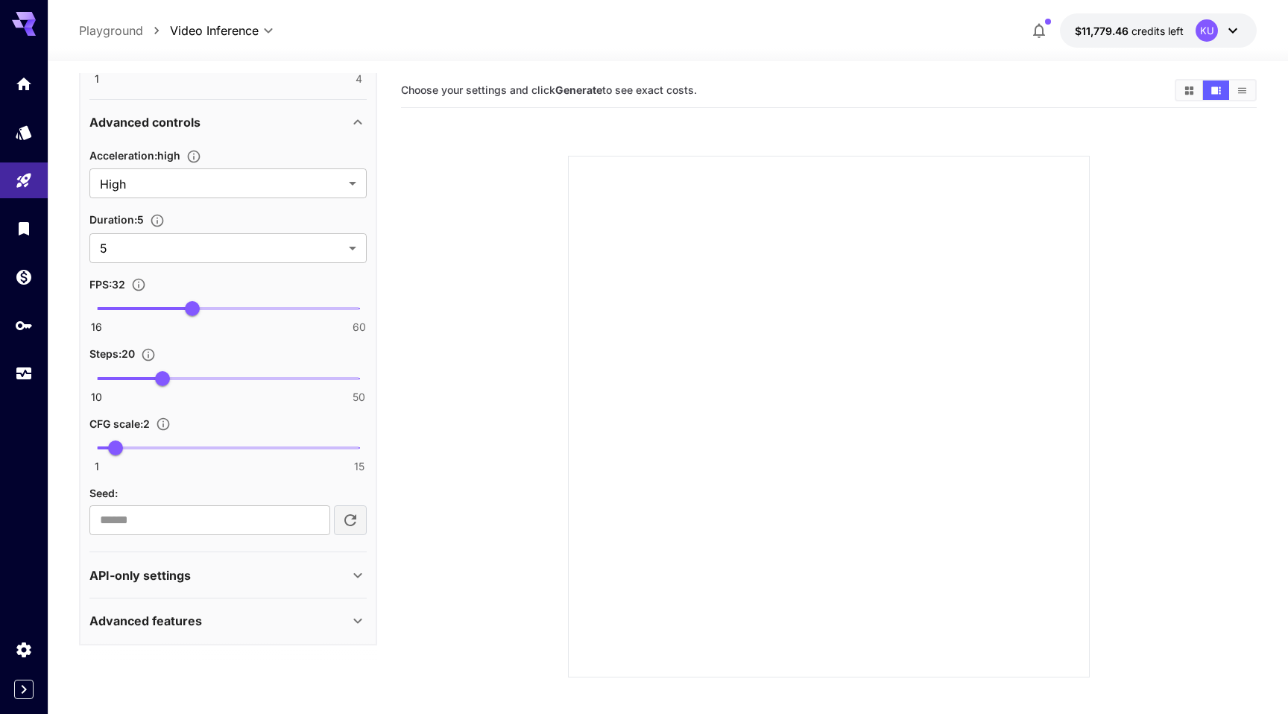
scroll to position [638, 0]
click at [277, 569] on div "API-only settings" at bounding box center [218, 575] width 259 height 18
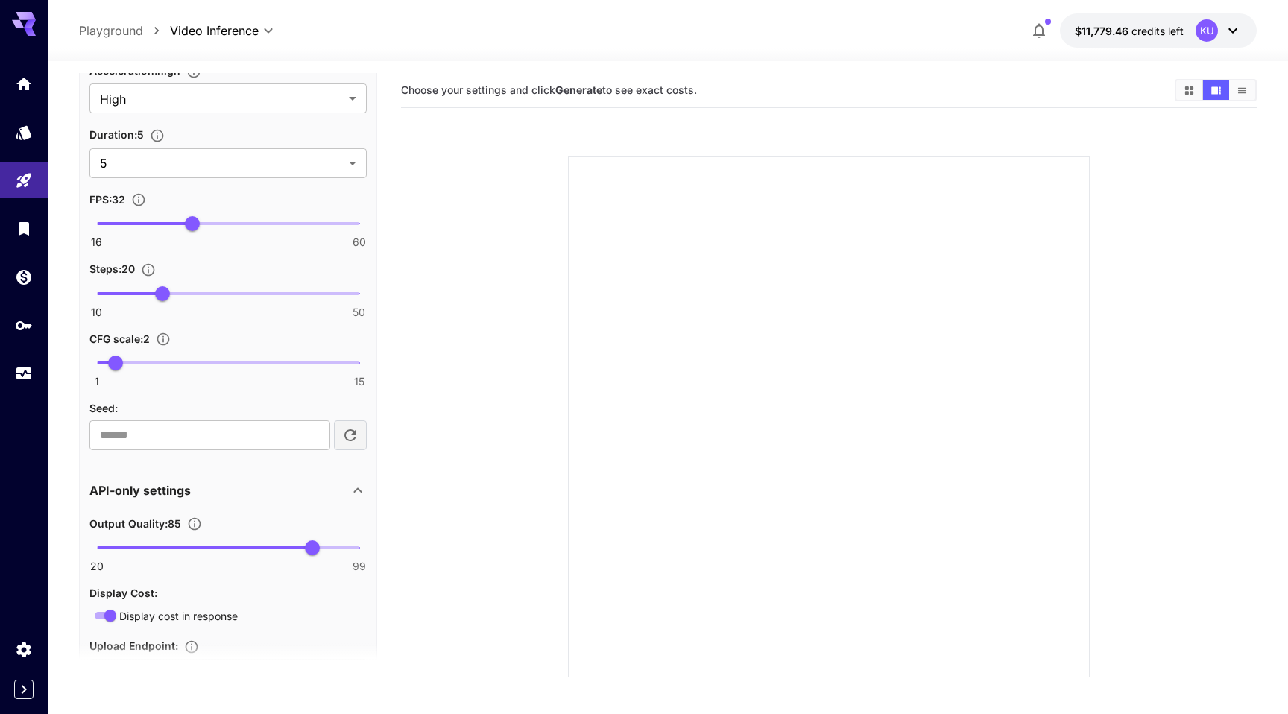
scroll to position [843, 0]
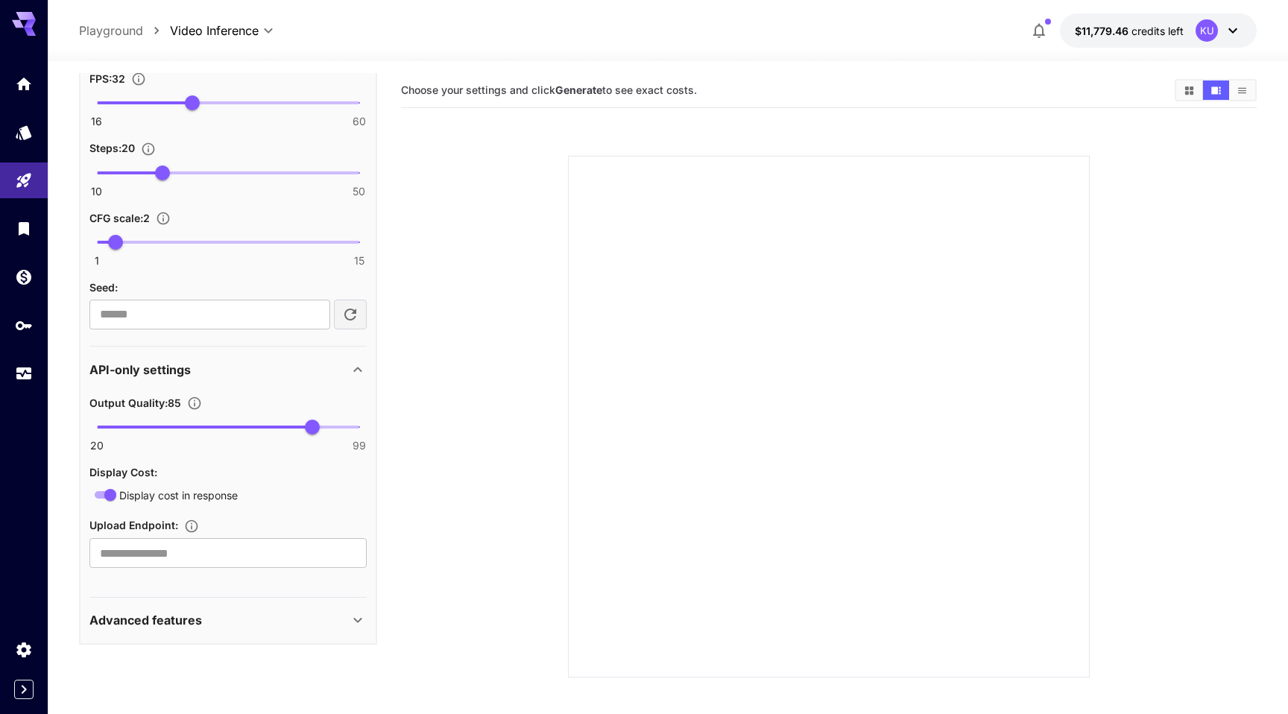
click at [247, 620] on div "Advanced features" at bounding box center [218, 620] width 259 height 18
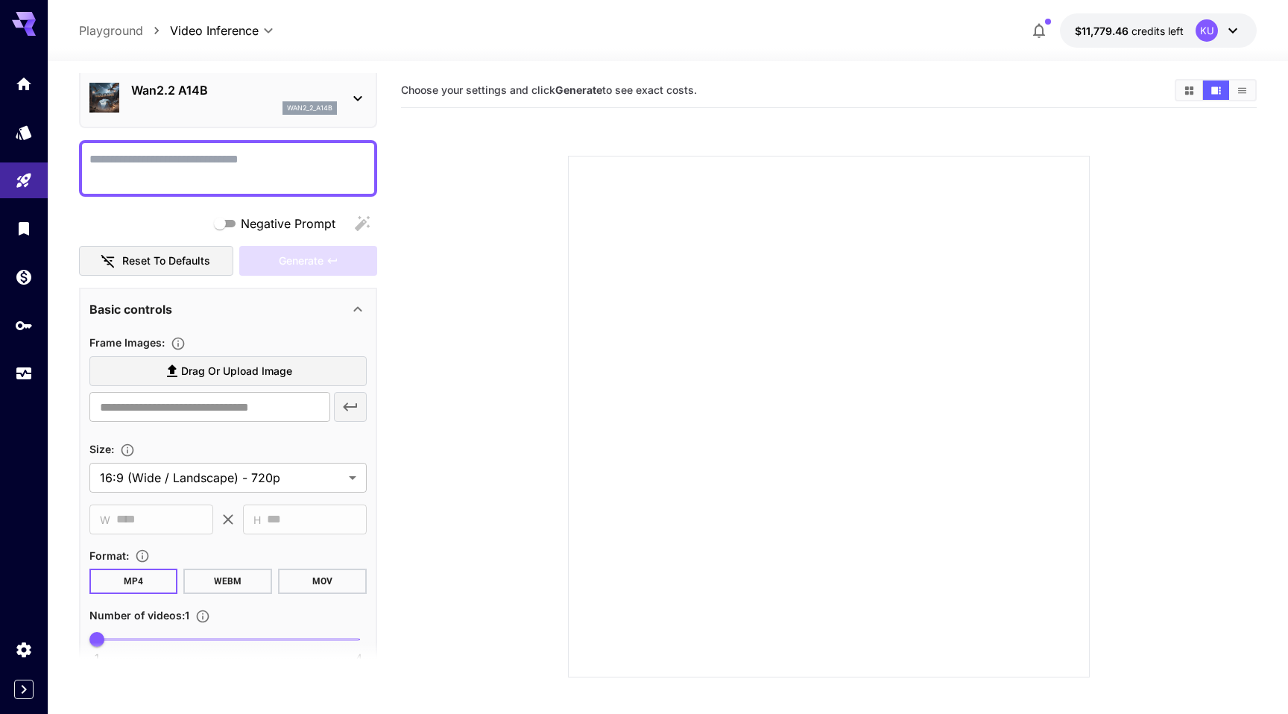
scroll to position [0, 0]
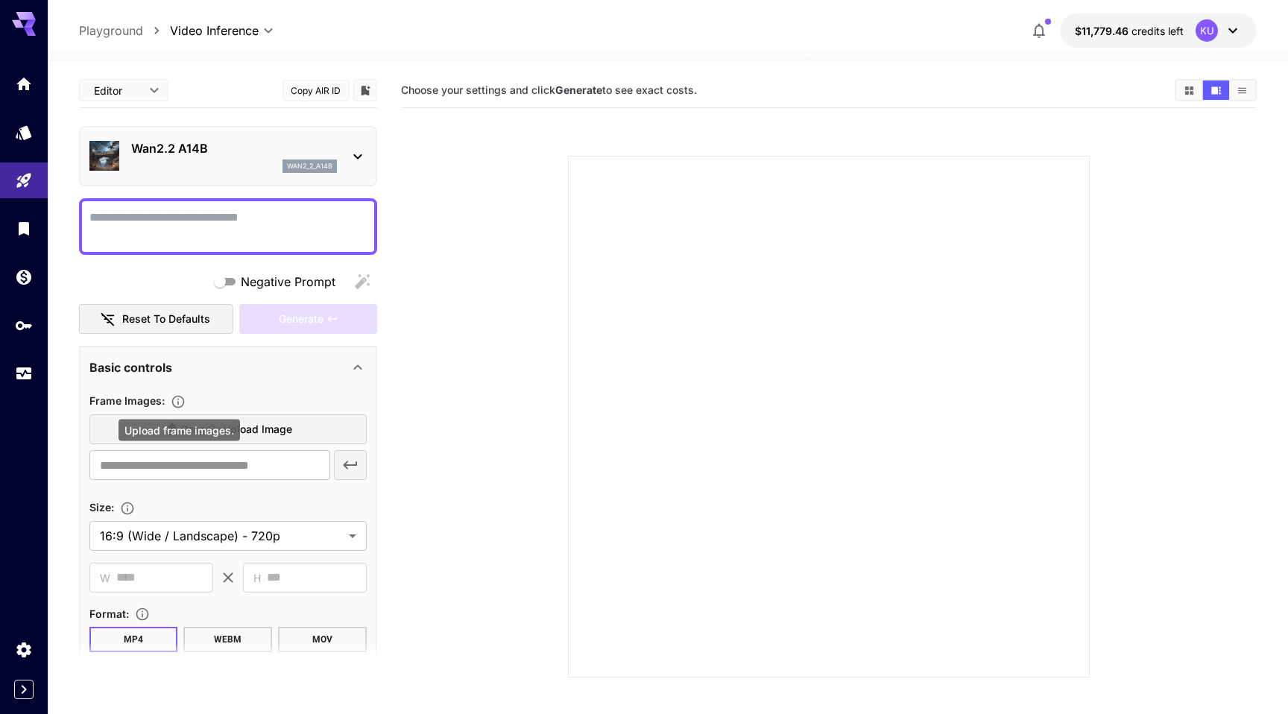
click at [180, 405] on icon "Upload frame images." at bounding box center [178, 401] width 15 height 15
click at [302, 428] on label "Drag or upload image" at bounding box center [227, 429] width 277 height 31
click at [0, 0] on input "Drag or upload image" at bounding box center [0, 0] width 0 height 0
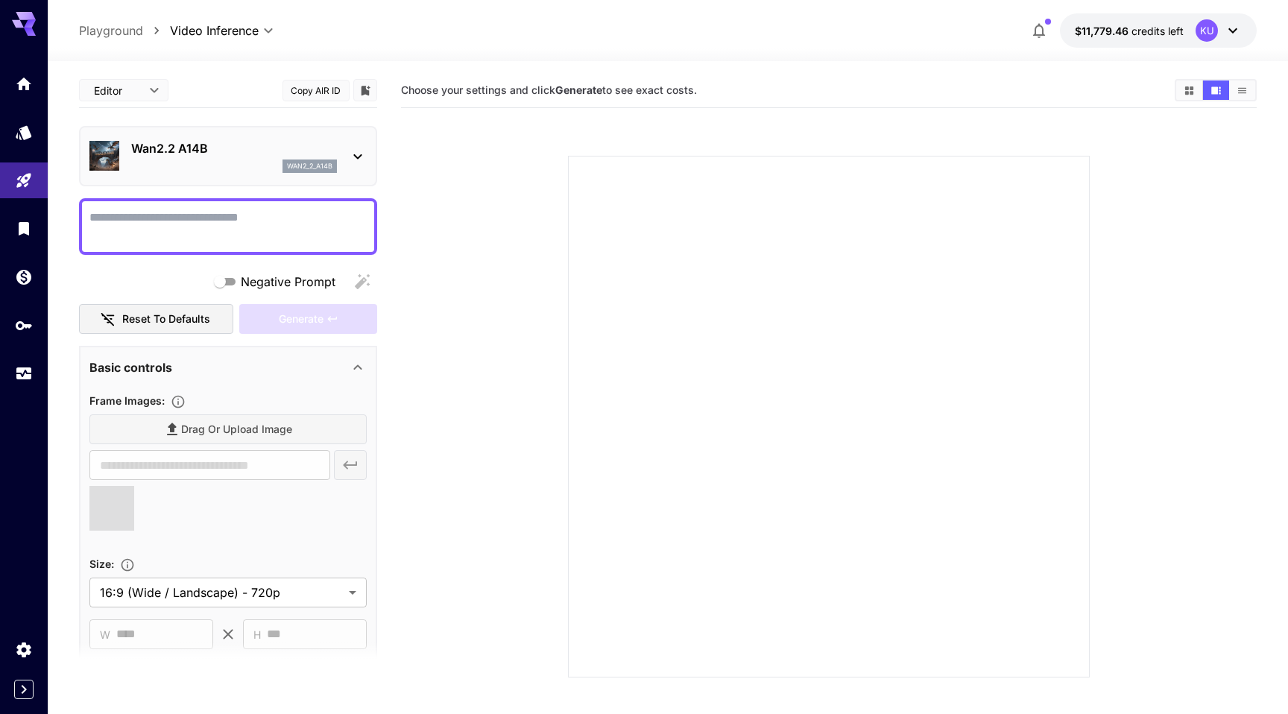
type input "**********"
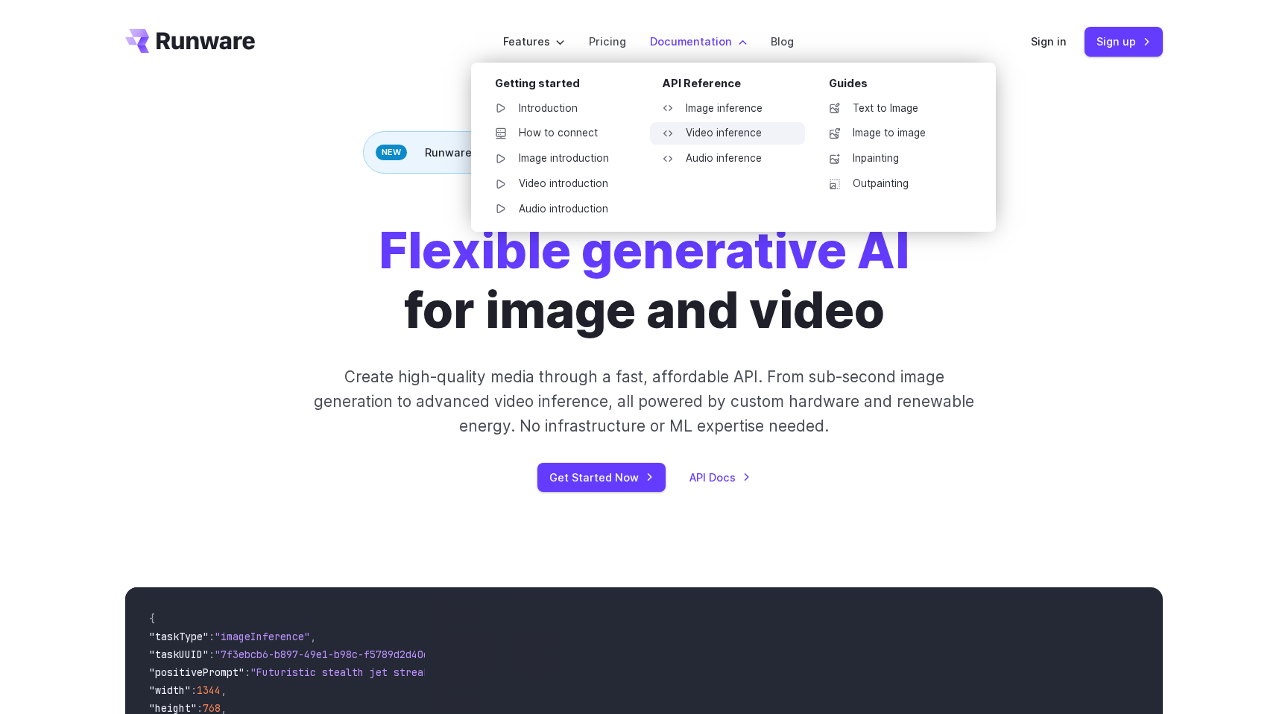
click at [719, 133] on link "Video inference" at bounding box center [727, 133] width 155 height 22
